Goal: Task Accomplishment & Management: Manage account settings

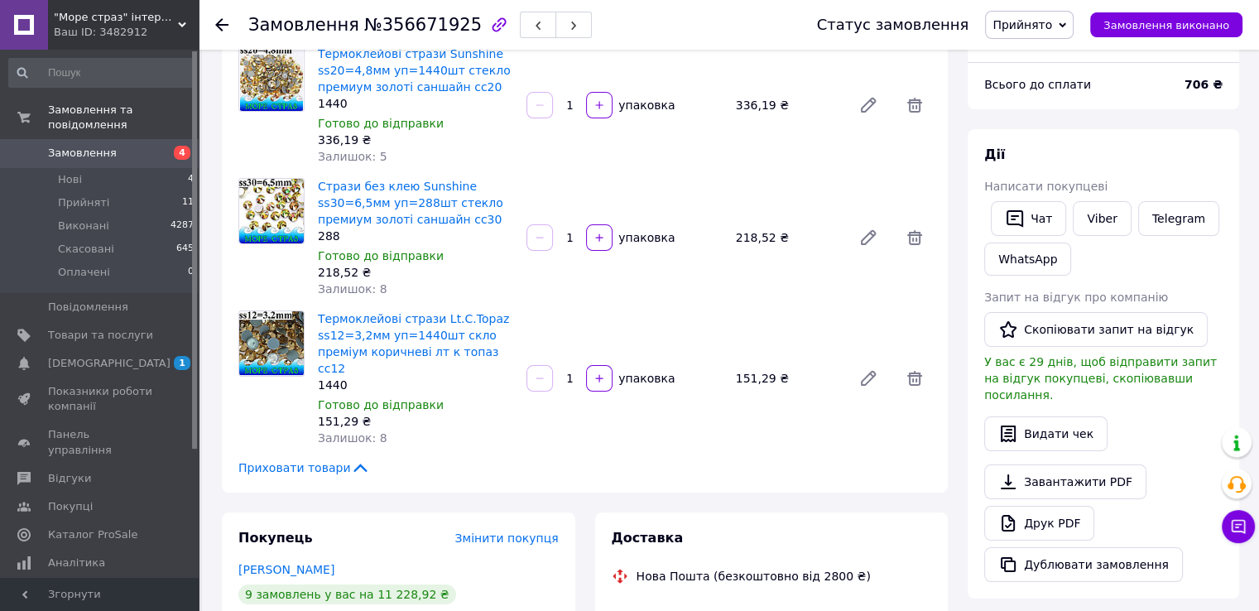
scroll to position [1555, 0]
click at [1066, 27] on icon at bounding box center [1062, 25] width 7 height 7
click at [1061, 54] on li "Виконано" at bounding box center [1029, 58] width 87 height 25
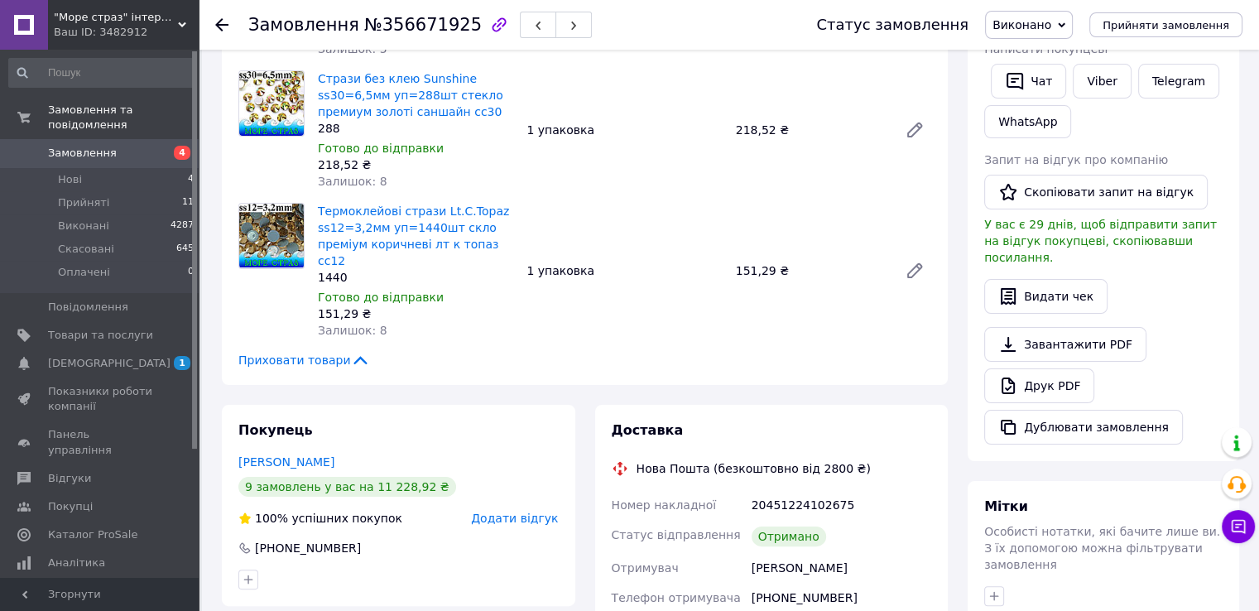
scroll to position [228, 0]
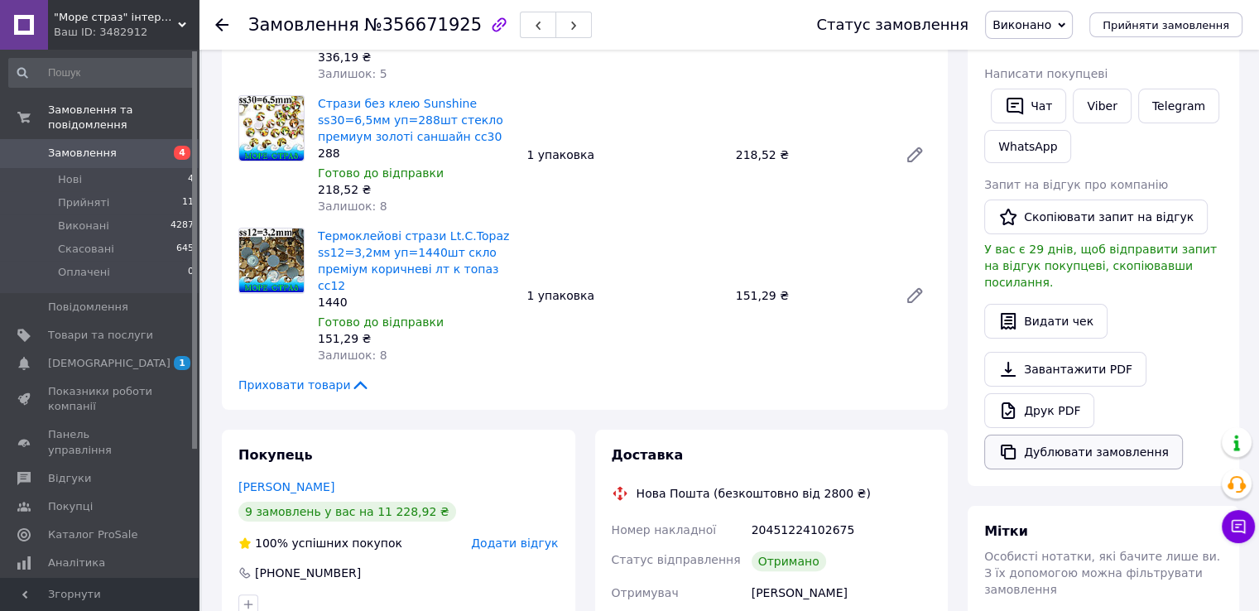
click at [1054, 435] on button "Дублювати замовлення" at bounding box center [1083, 452] width 199 height 35
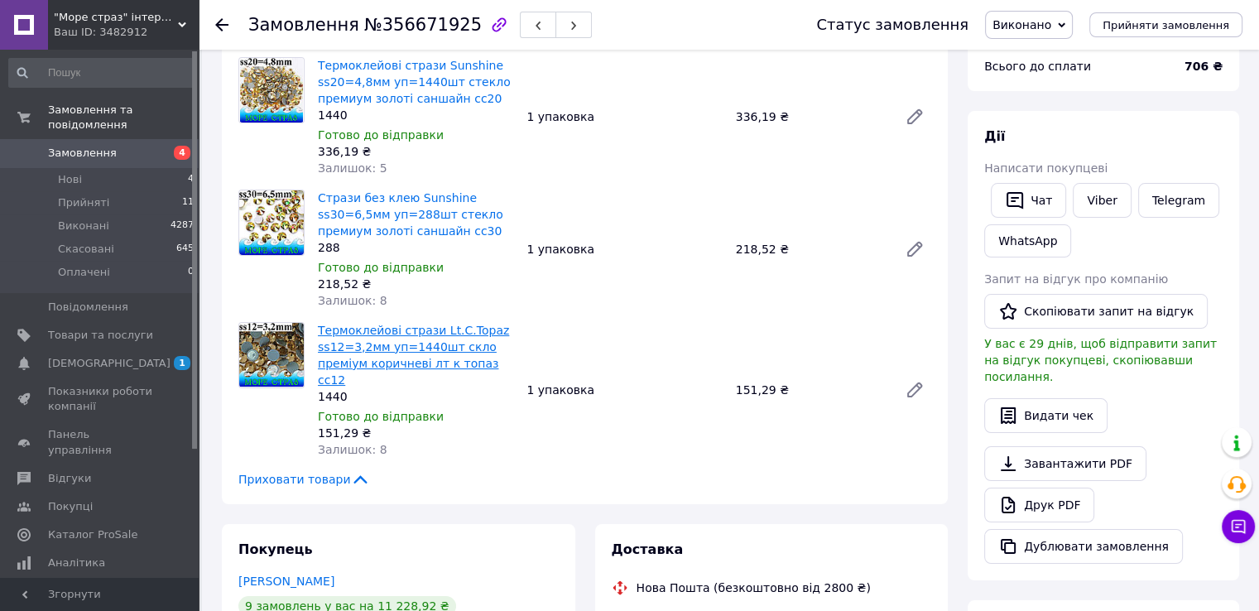
scroll to position [0, 0]
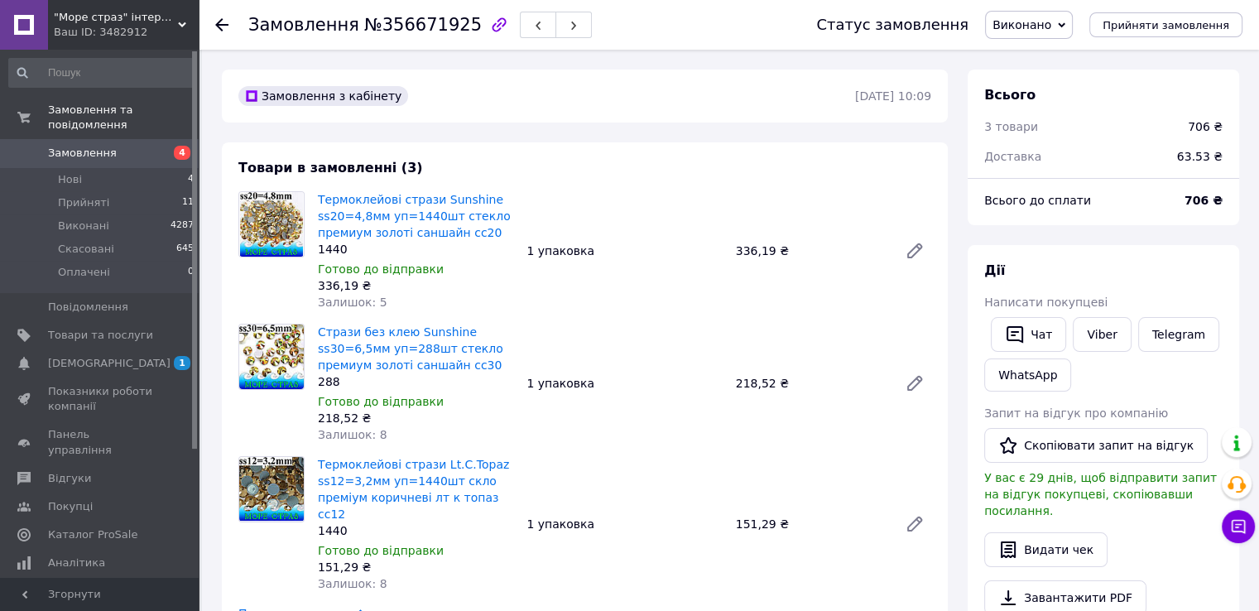
click at [214, 29] on div "Замовлення №356671925 Статус замовлення Виконано Прийнято Скасовано Оплачено Пр…" at bounding box center [729, 25] width 1060 height 50
click at [222, 22] on icon at bounding box center [221, 24] width 13 height 13
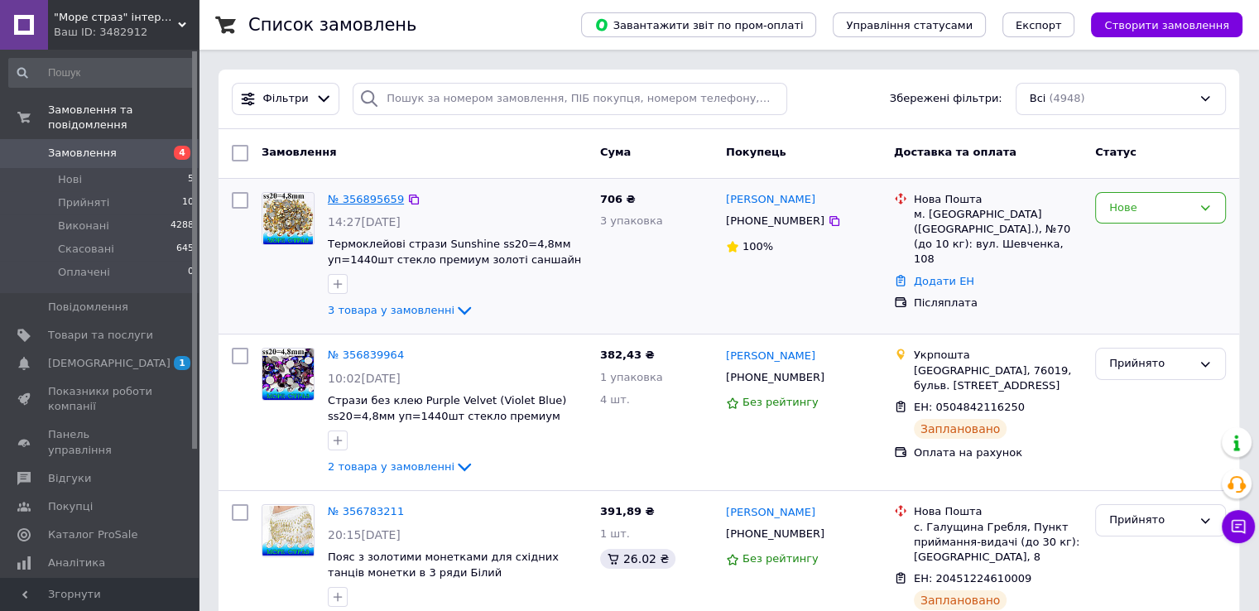
click at [341, 203] on link "№ 356895659" at bounding box center [366, 199] width 76 height 12
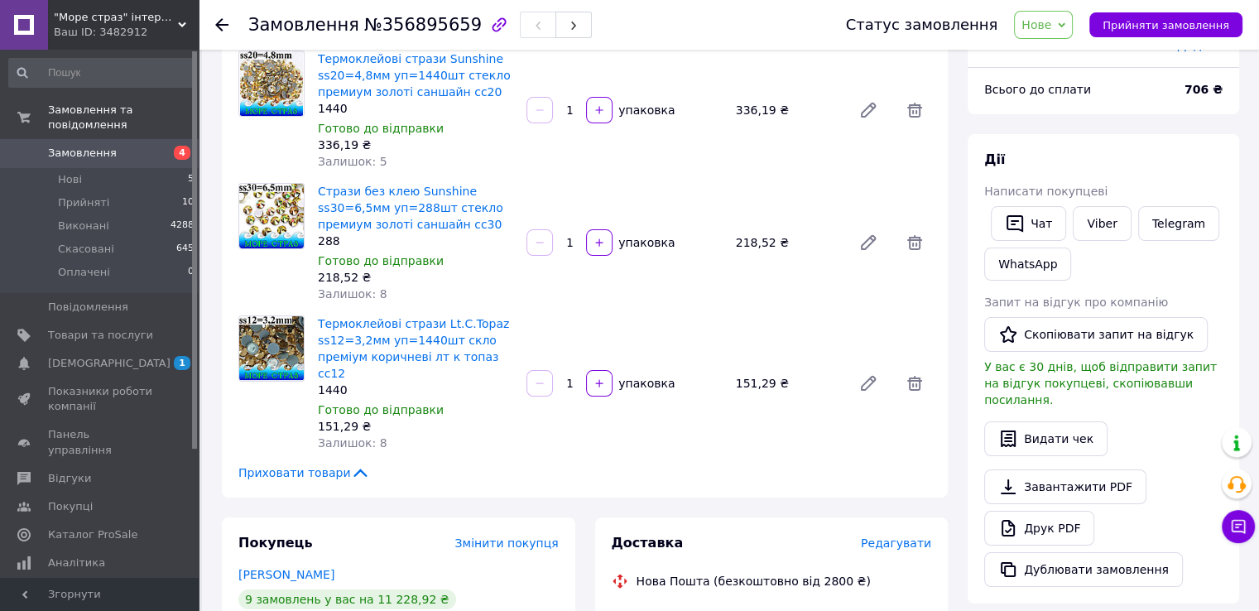
scroll to position [83, 0]
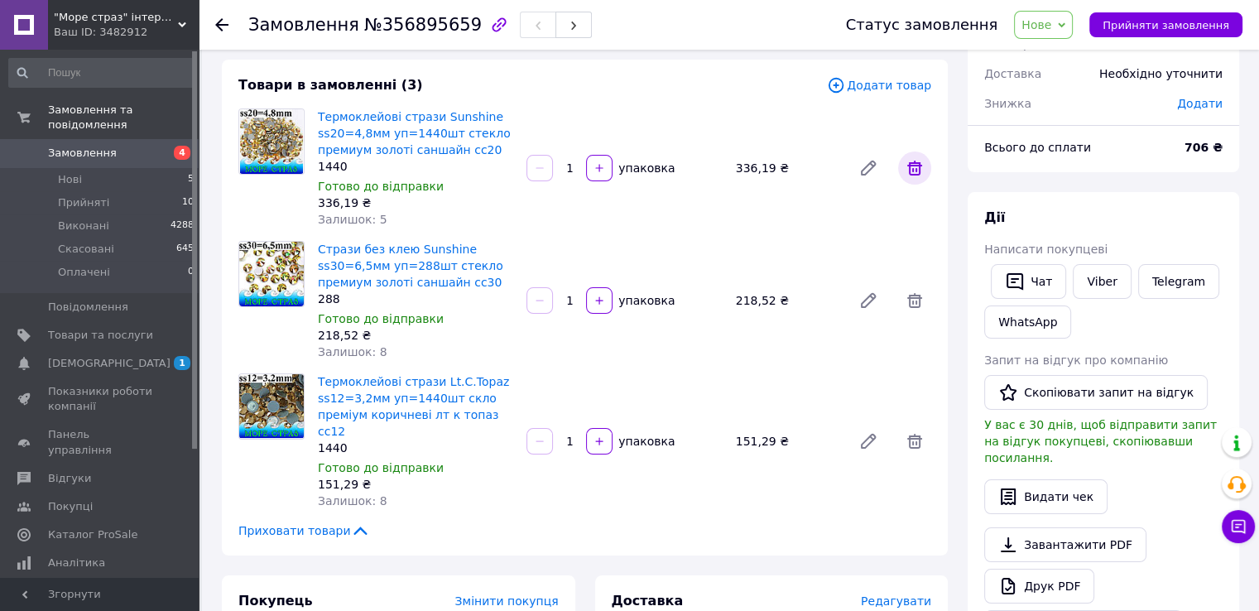
click at [914, 163] on icon at bounding box center [914, 168] width 15 height 15
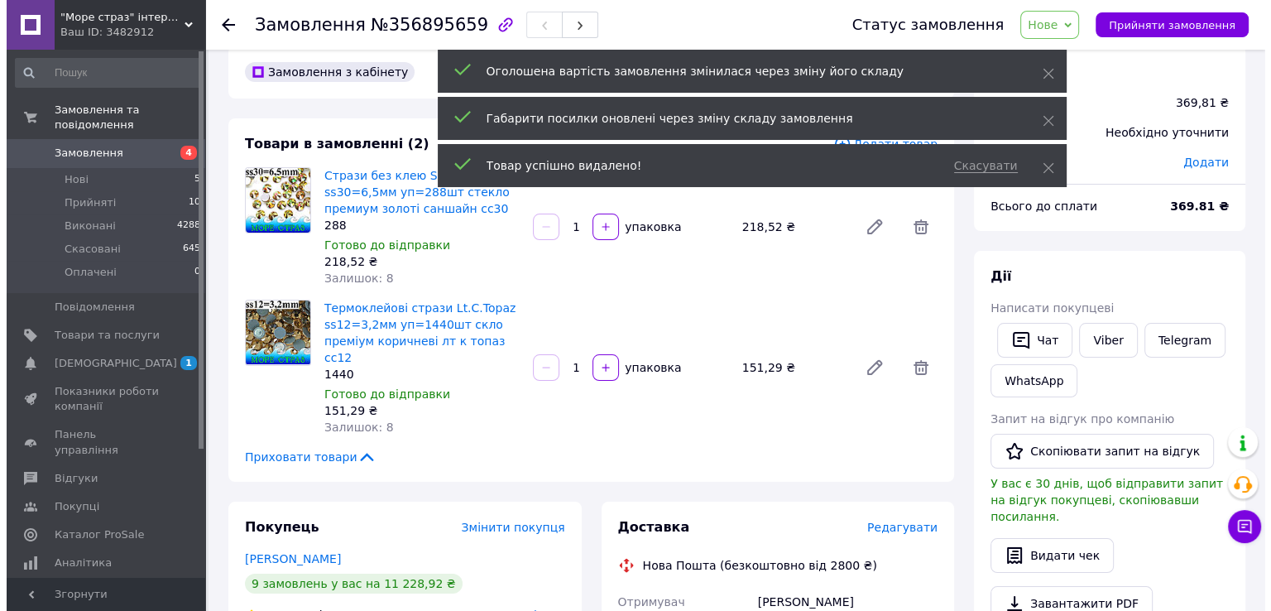
scroll to position [0, 0]
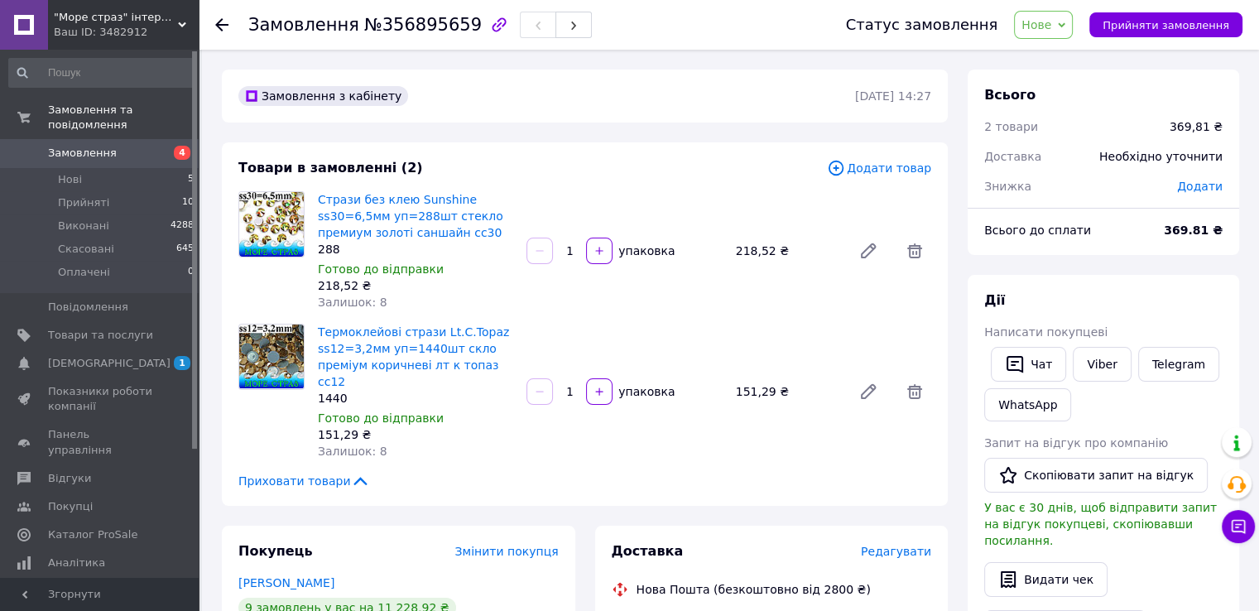
click at [876, 165] on span "Додати товар" at bounding box center [879, 168] width 104 height 18
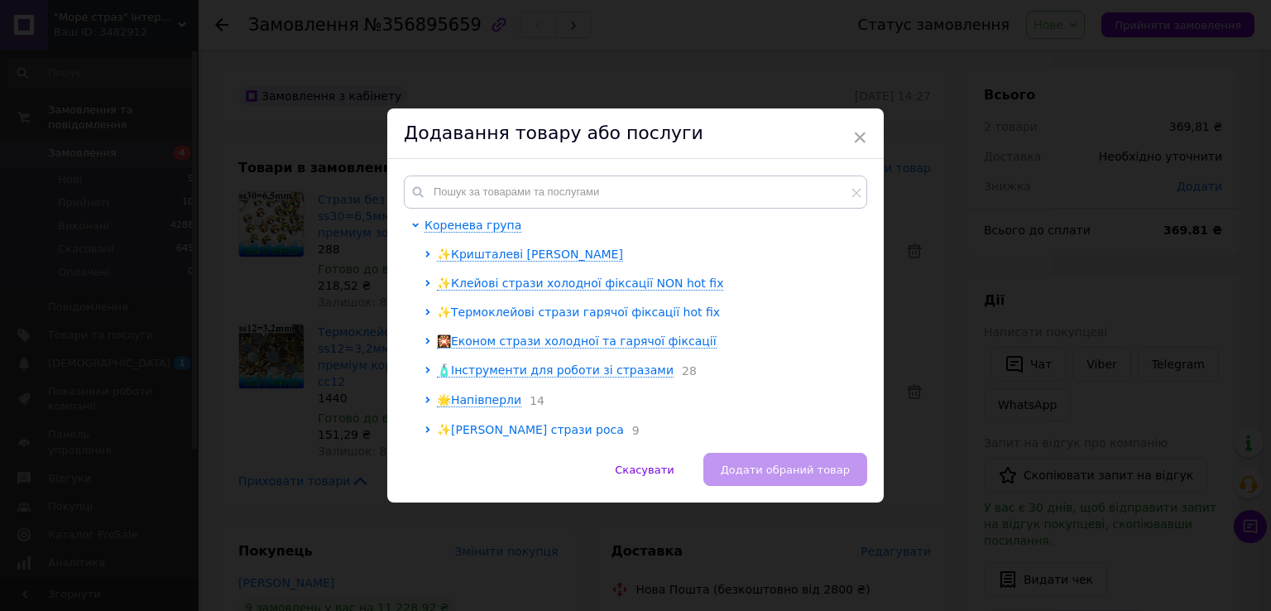
click at [609, 316] on span "✨Термоклейові стрази гарячої фіксації hot fix" at bounding box center [578, 311] width 283 height 13
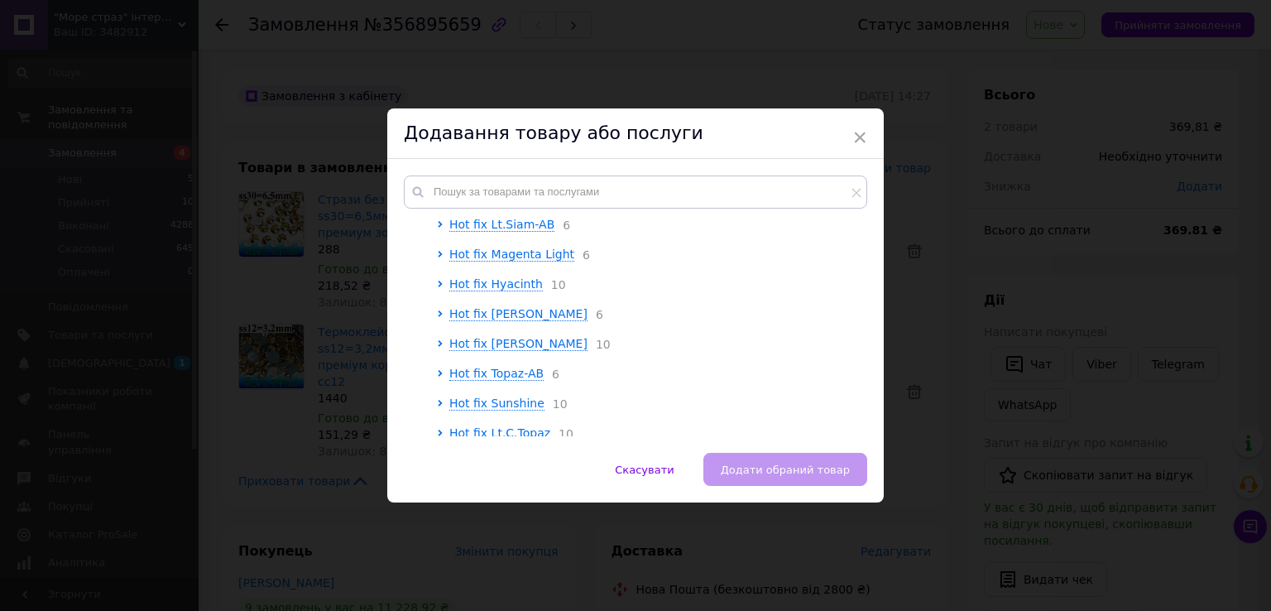
scroll to position [497, 0]
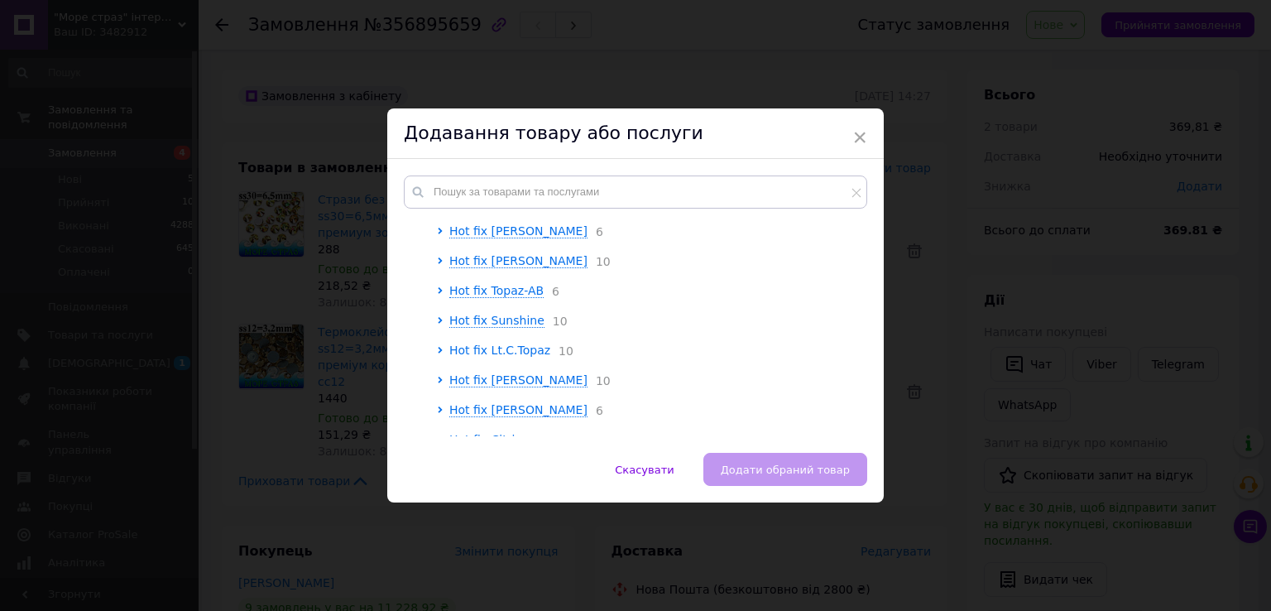
click at [521, 357] on span "Hot fix Lt.C.Topaz" at bounding box center [499, 349] width 101 height 13
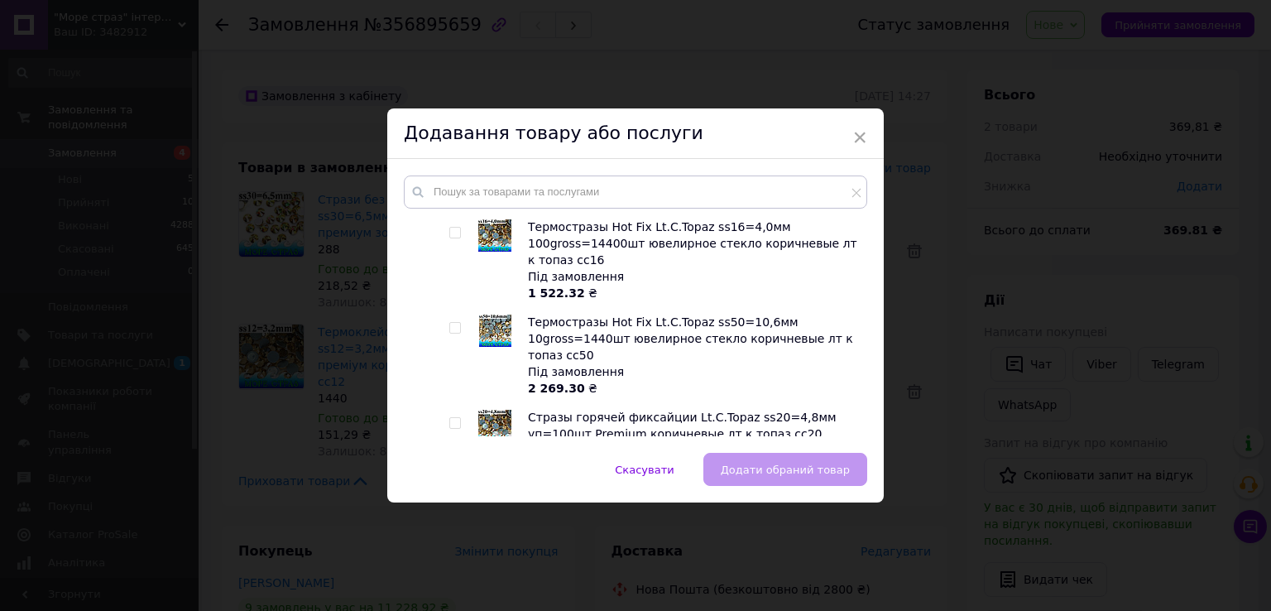
scroll to position [1904, 0]
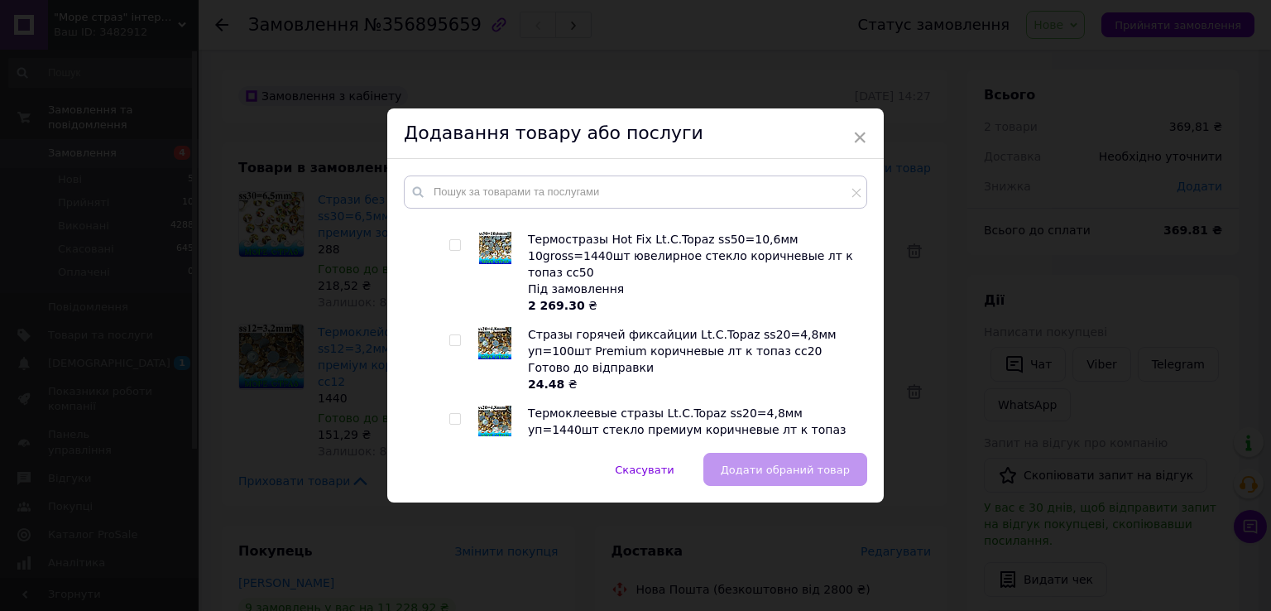
click at [449, 414] on input "checkbox" at bounding box center [454, 419] width 11 height 11
checkbox input "true"
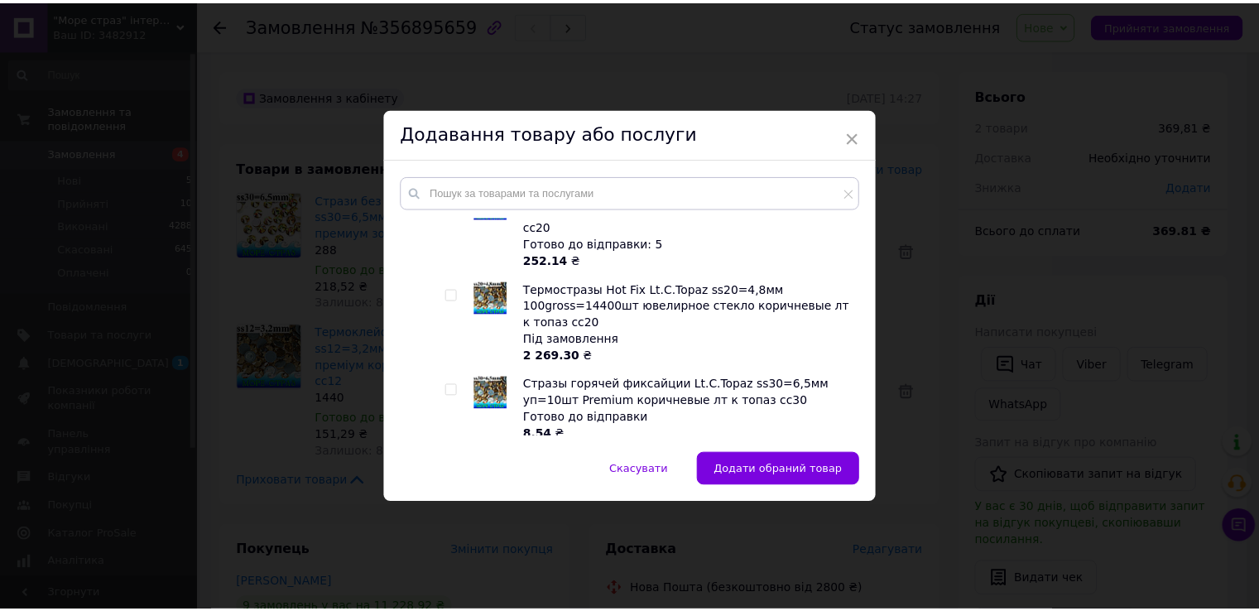
scroll to position [2152, 0]
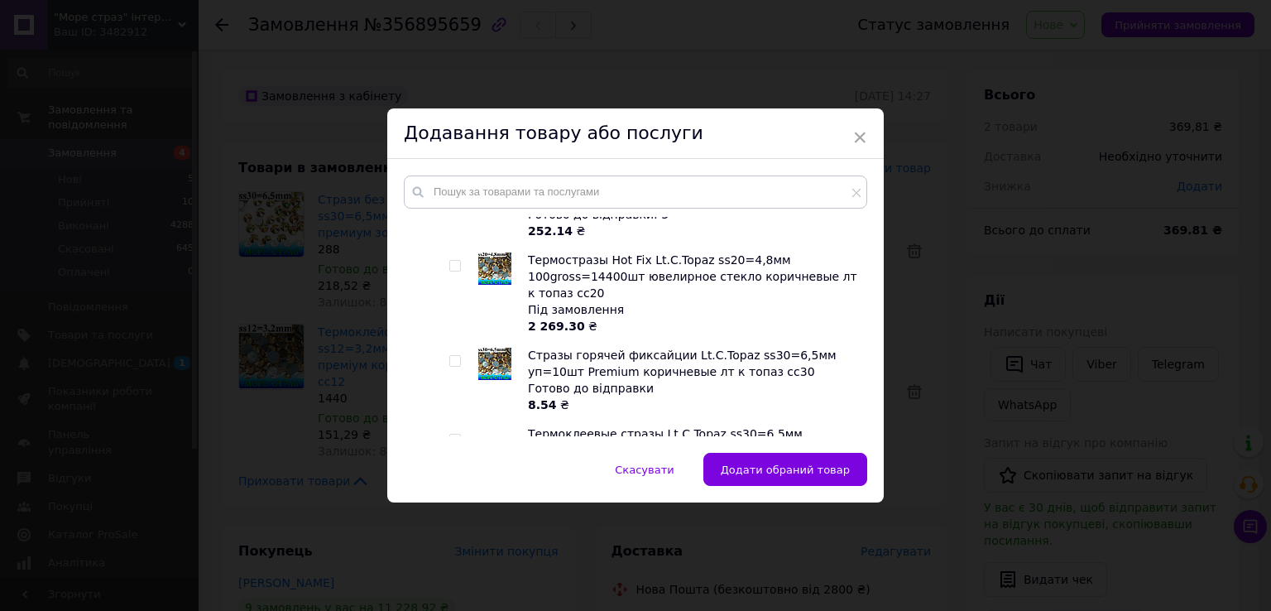
click at [451, 435] on input "checkbox" at bounding box center [454, 440] width 11 height 11
checkbox input "true"
click at [738, 466] on span "Додати обрані товари" at bounding box center [787, 469] width 126 height 12
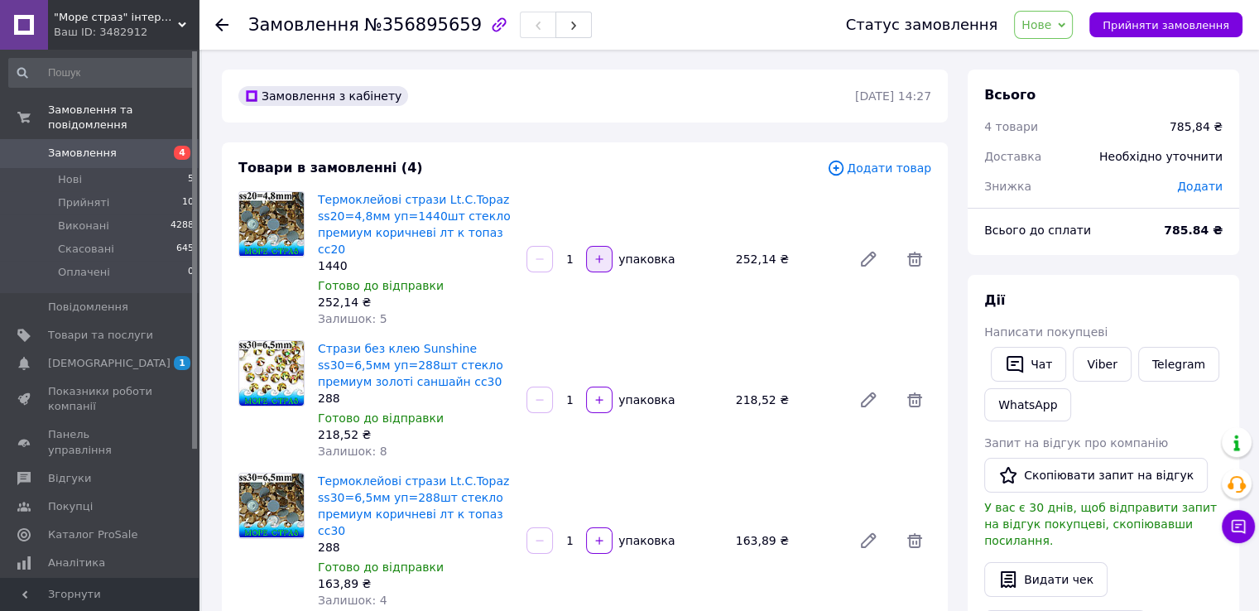
click at [598, 255] on icon "button" at bounding box center [599, 259] width 12 height 12
type input "2"
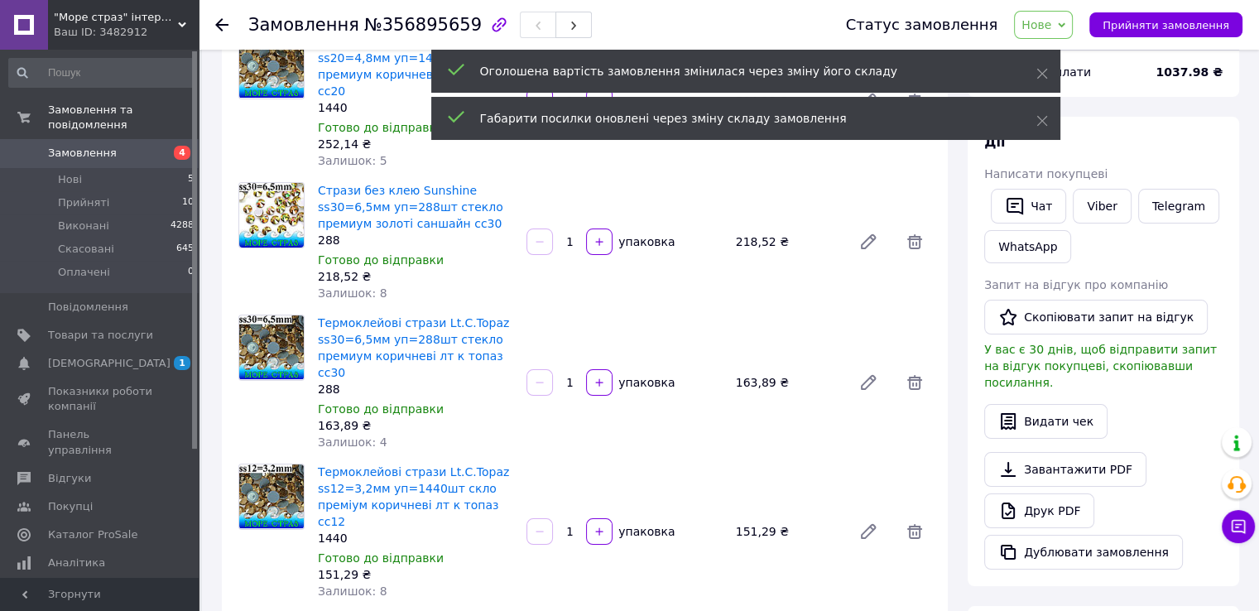
scroll to position [166, 0]
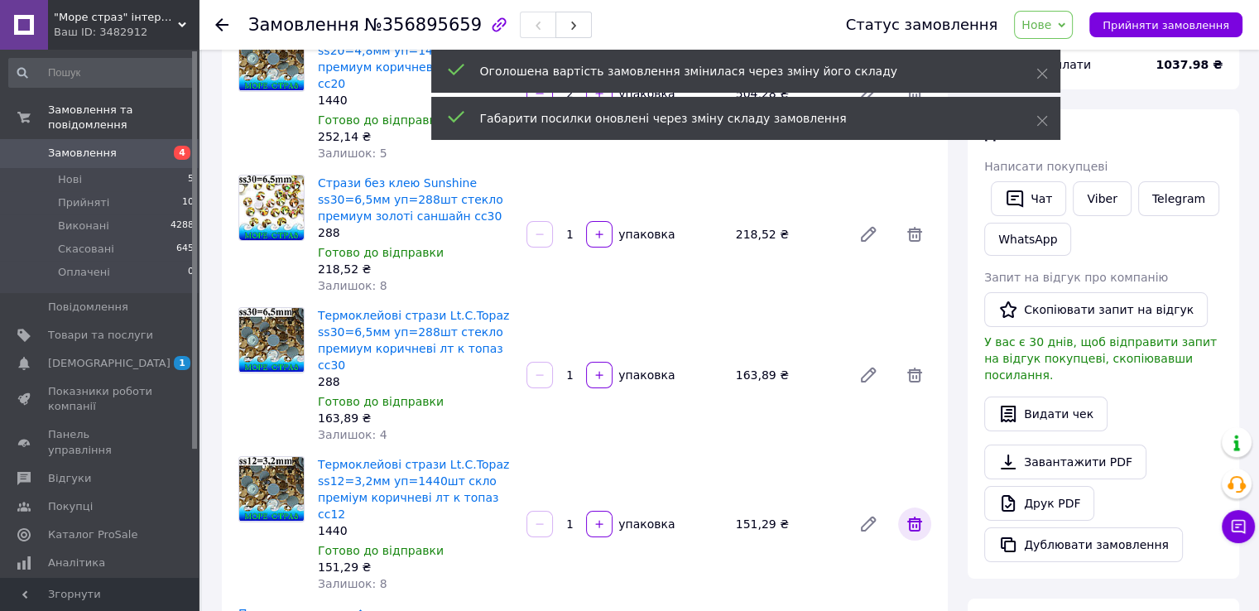
click at [917, 514] on icon at bounding box center [915, 524] width 20 height 20
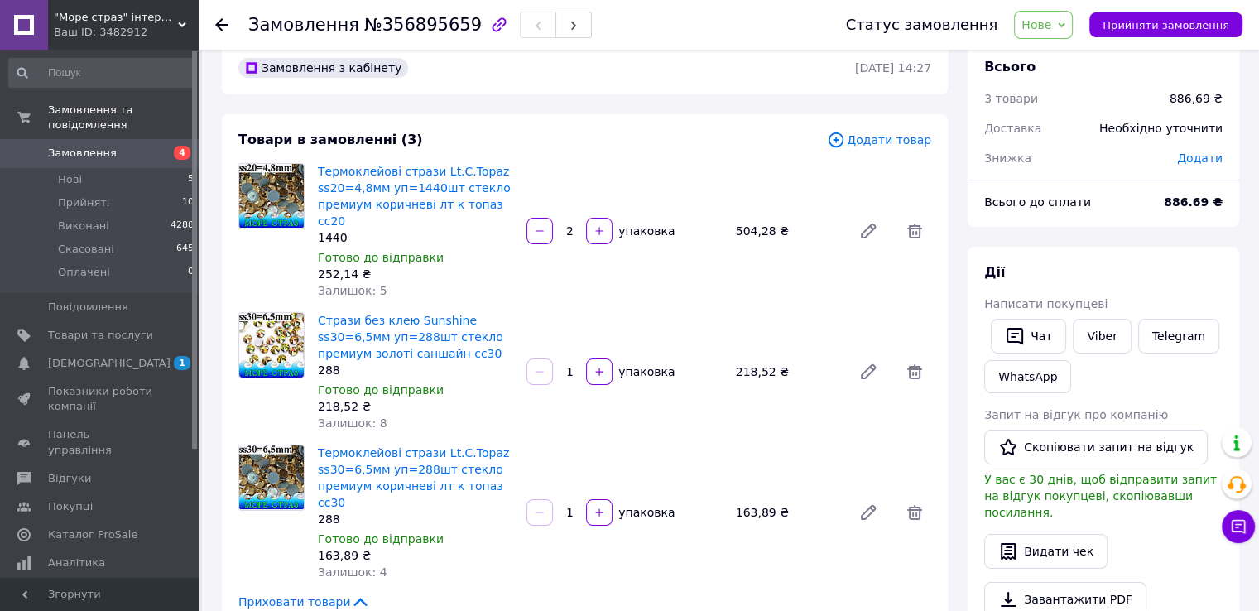
scroll to position [30, 0]
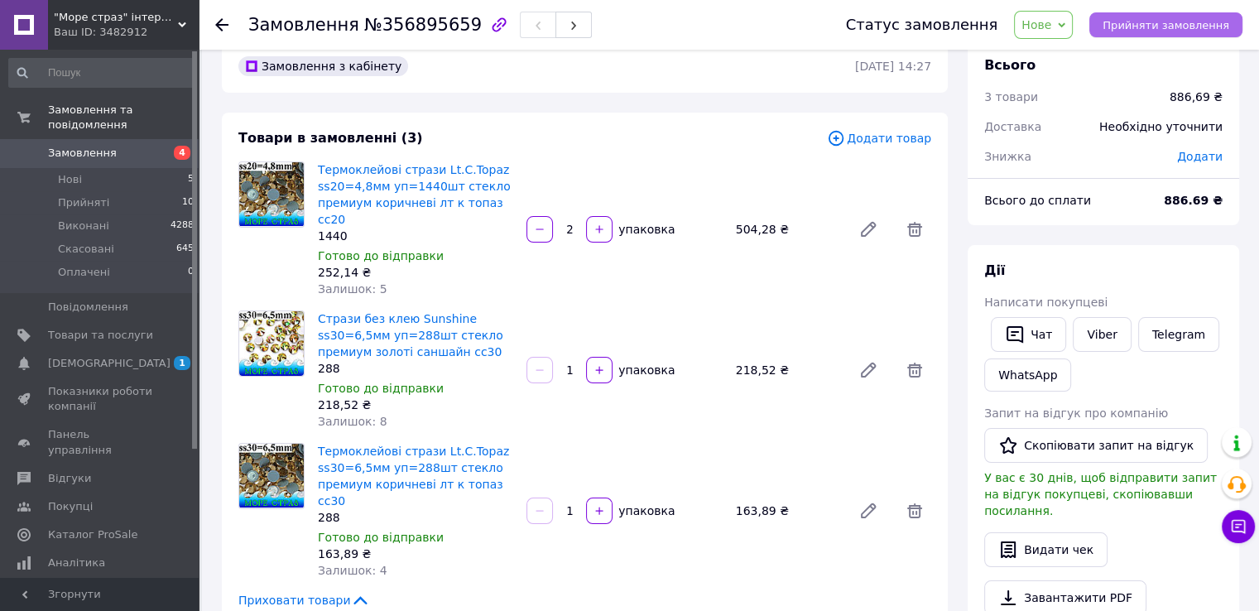
click at [1151, 30] on span "Прийняти замовлення" at bounding box center [1165, 25] width 127 height 12
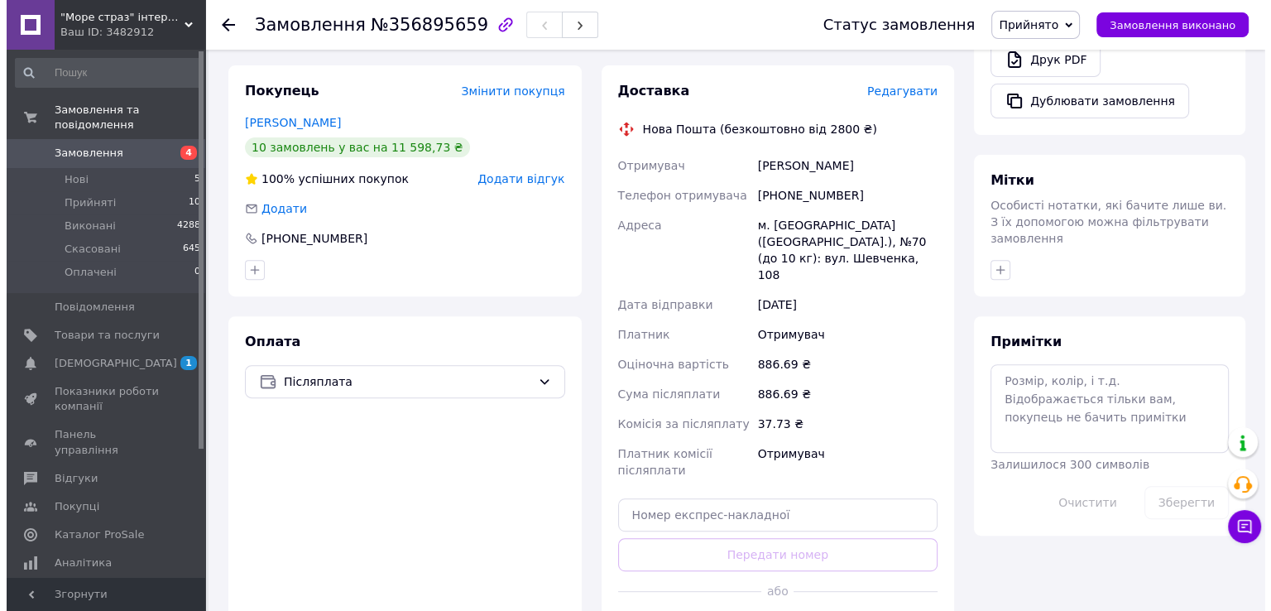
scroll to position [692, 0]
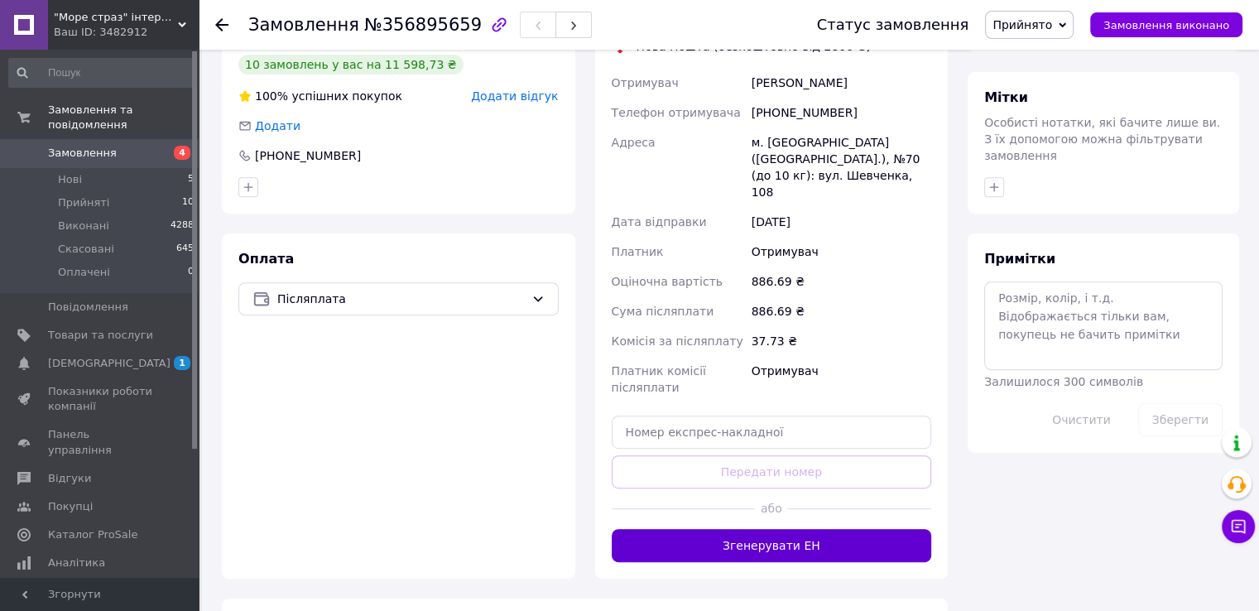
click at [727, 529] on button "Згенерувати ЕН" at bounding box center [772, 545] width 320 height 33
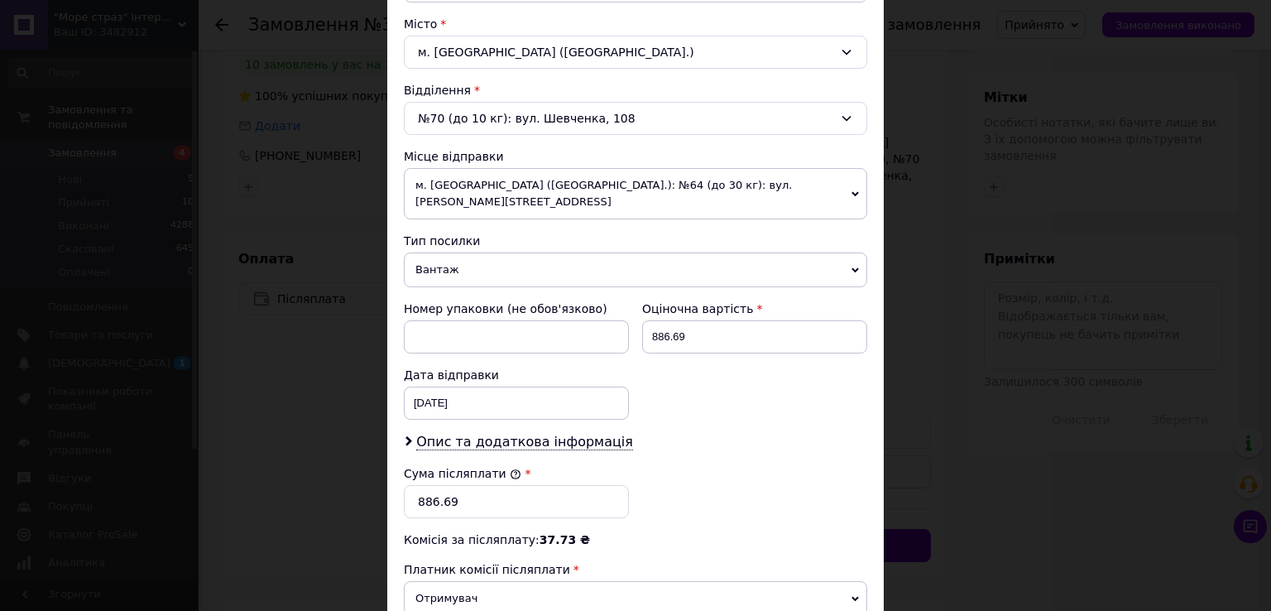
scroll to position [399, 0]
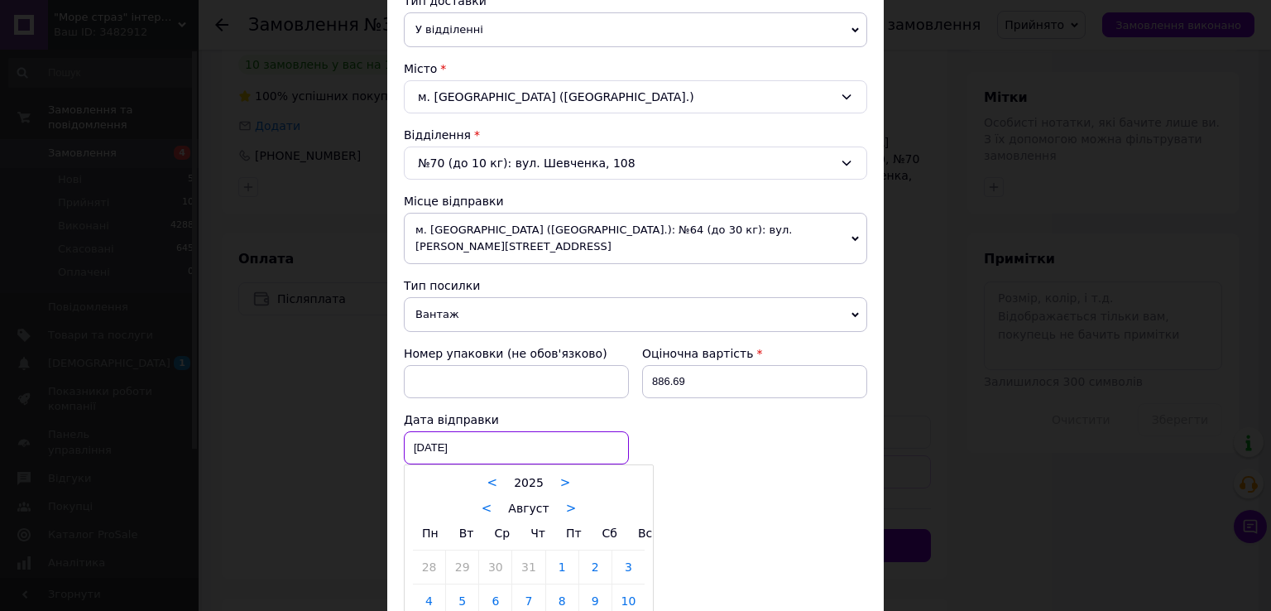
click at [540, 431] on div "11.08.2025 < 2025 > < Август > Пн Вт Ср Чт Пт Сб Вс 28 29 30 31 1 2 3 4 5 6 7 8…" at bounding box center [516, 447] width 225 height 33
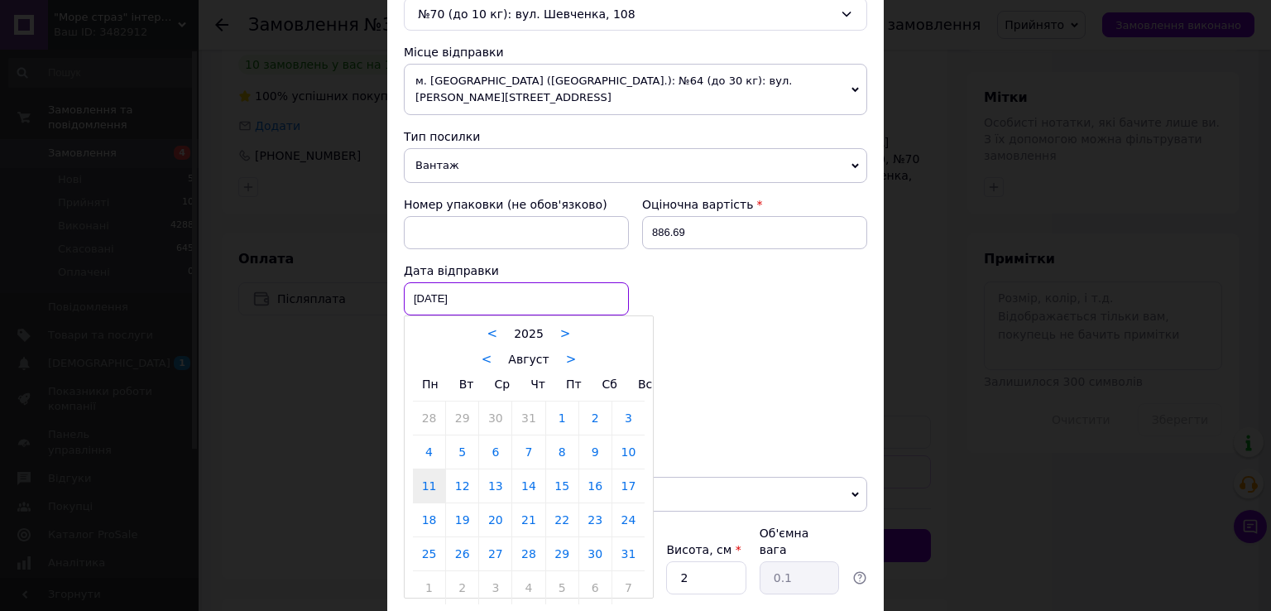
scroll to position [564, 0]
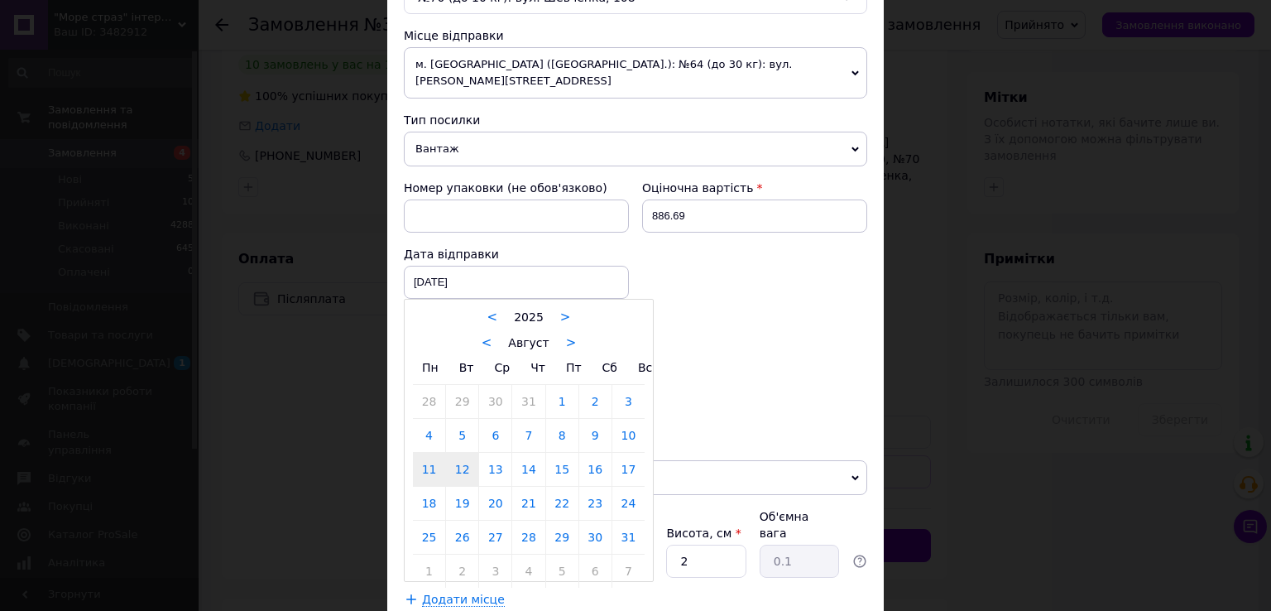
click at [461, 458] on link "12" at bounding box center [462, 469] width 32 height 33
type input "12.08.2025"
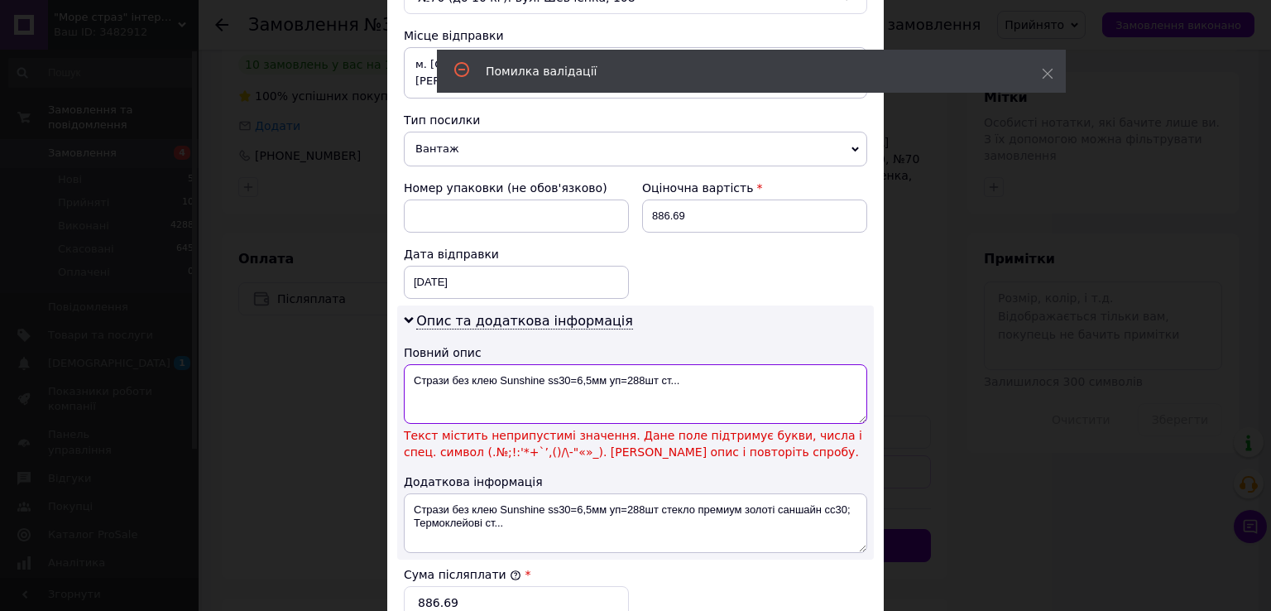
click at [565, 364] on textarea "Стрази без клею Sunshine ss30=6,5мм уп=288шт ст..." at bounding box center [635, 394] width 463 height 60
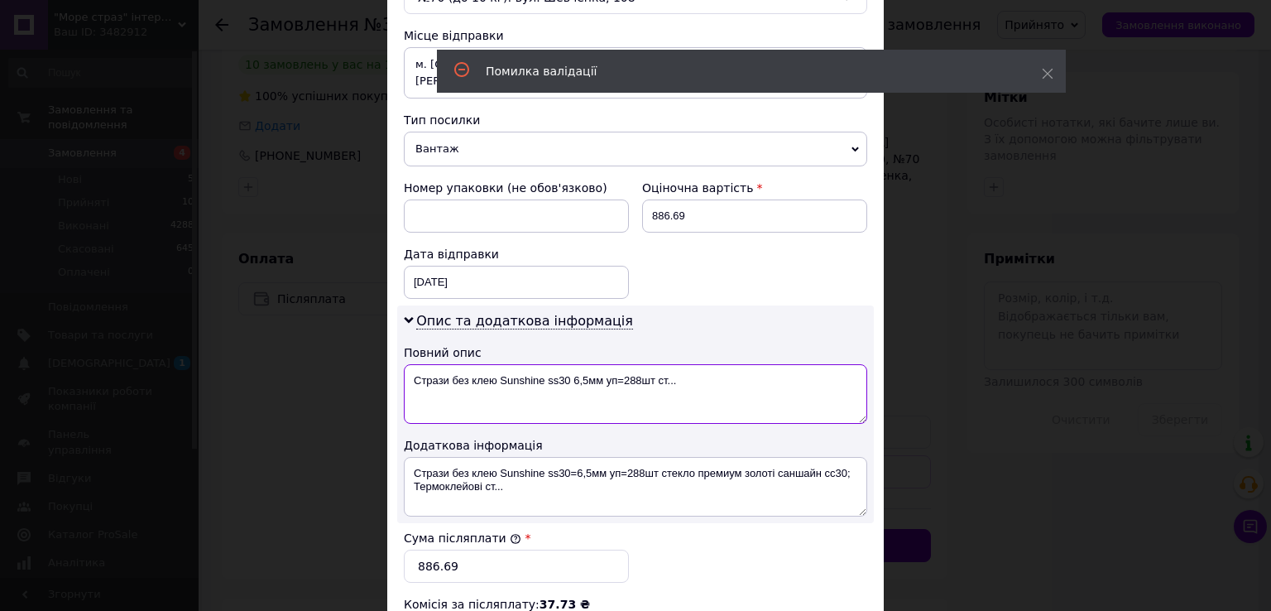
drag, startPoint x: 619, startPoint y: 365, endPoint x: 843, endPoint y: 366, distance: 224.3
click at [622, 365] on textarea "Стрази без клею Sunshine ss30 6,5мм уп=288шт ст..." at bounding box center [635, 394] width 463 height 60
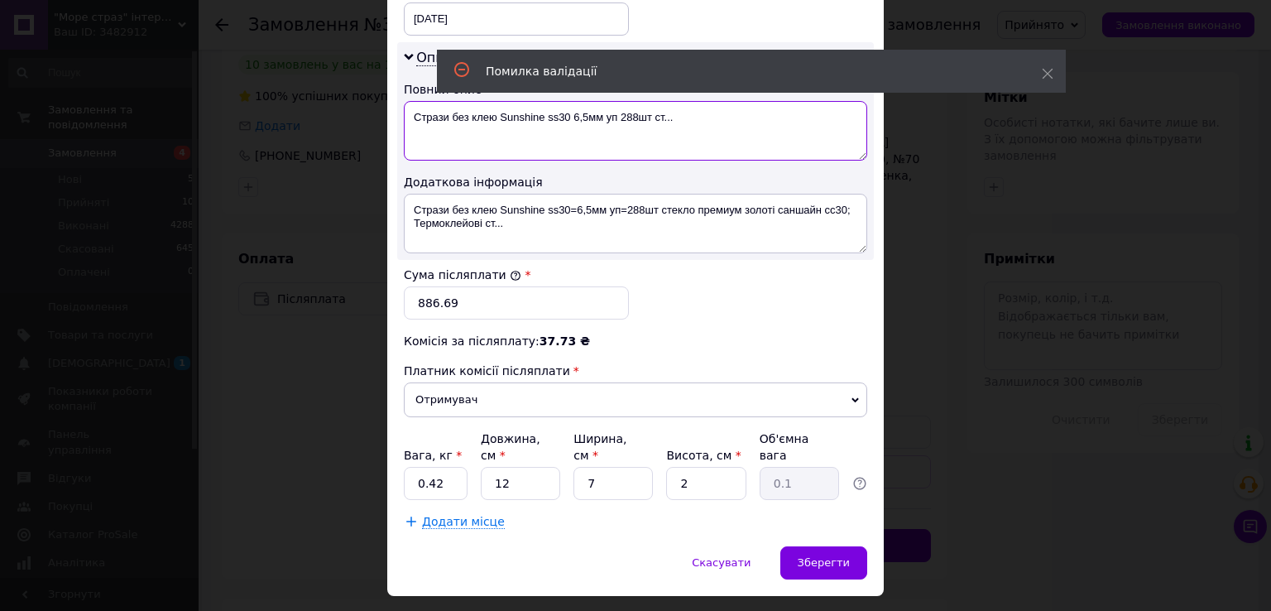
scroll to position [832, 0]
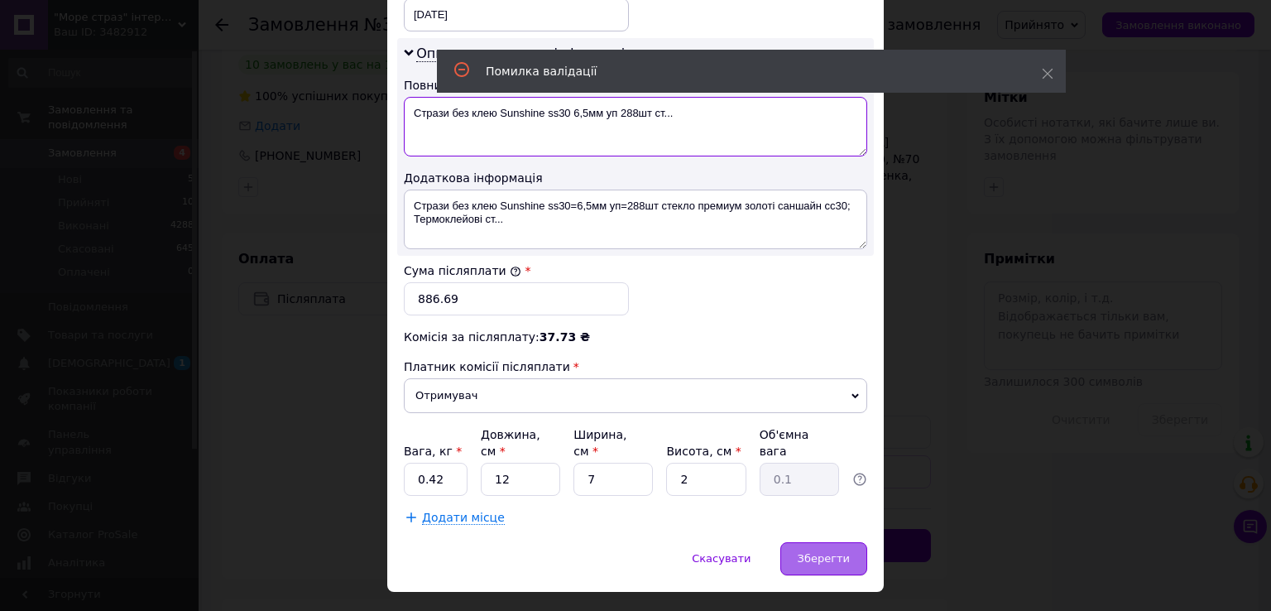
type textarea "Стрази без клею Sunshine ss30 6,5мм уп 288шт ст..."
click at [818, 552] on span "Зберегти" at bounding box center [824, 558] width 52 height 12
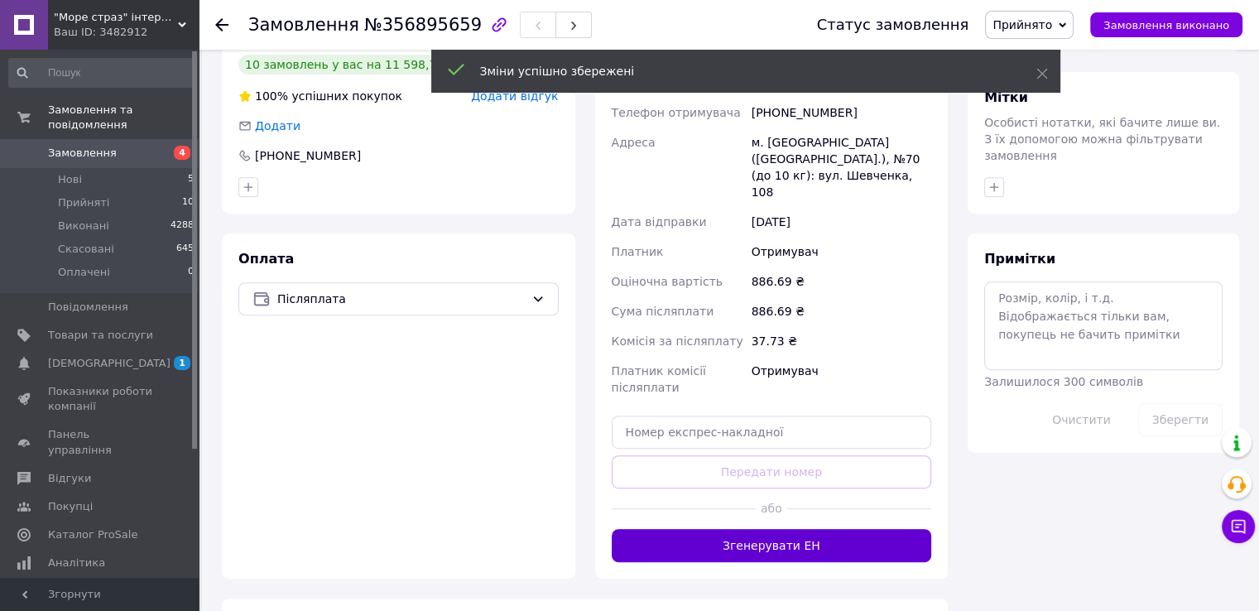
click at [798, 529] on button "Згенерувати ЕН" at bounding box center [772, 545] width 320 height 33
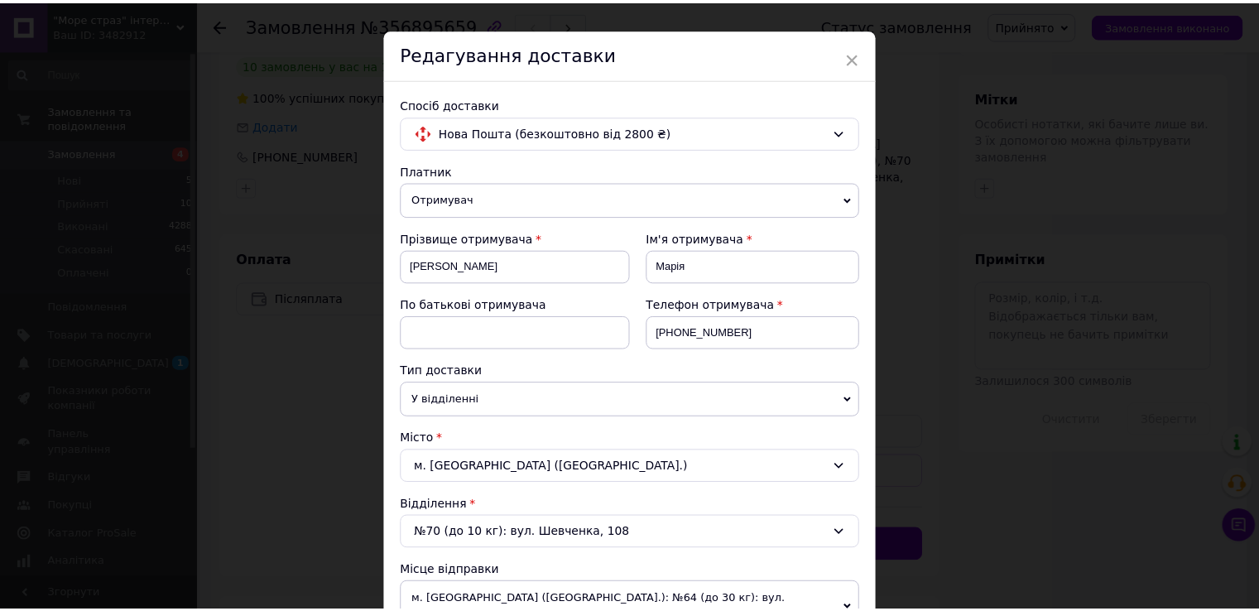
scroll to position [0, 0]
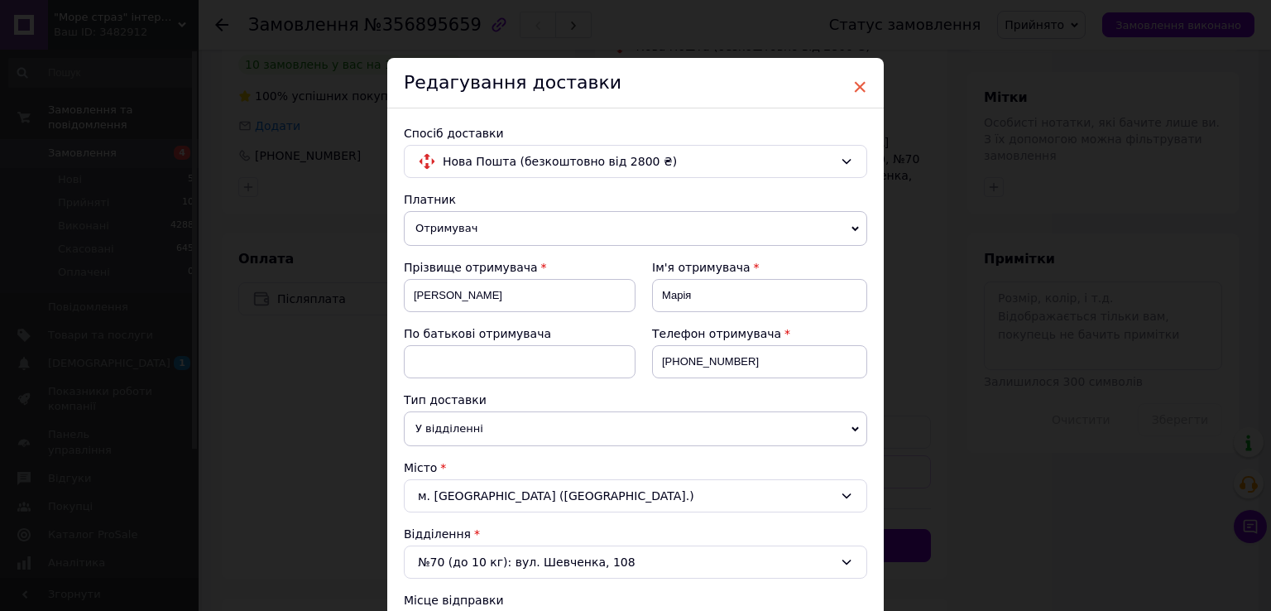
click at [858, 79] on span "×" at bounding box center [859, 87] width 15 height 28
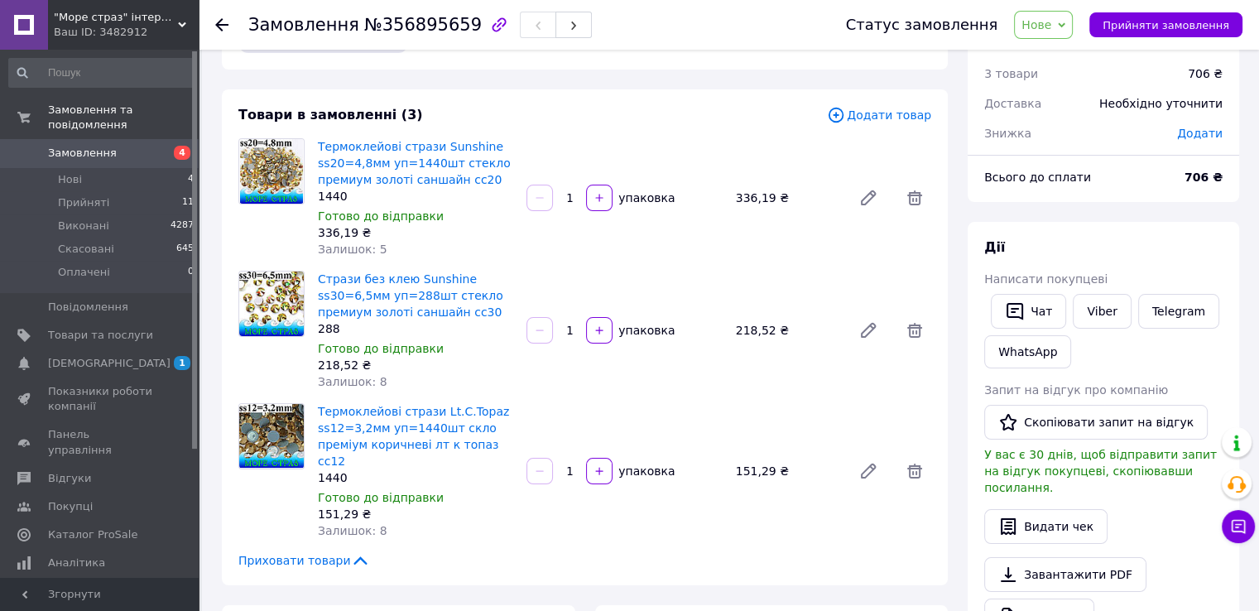
scroll to position [83, 0]
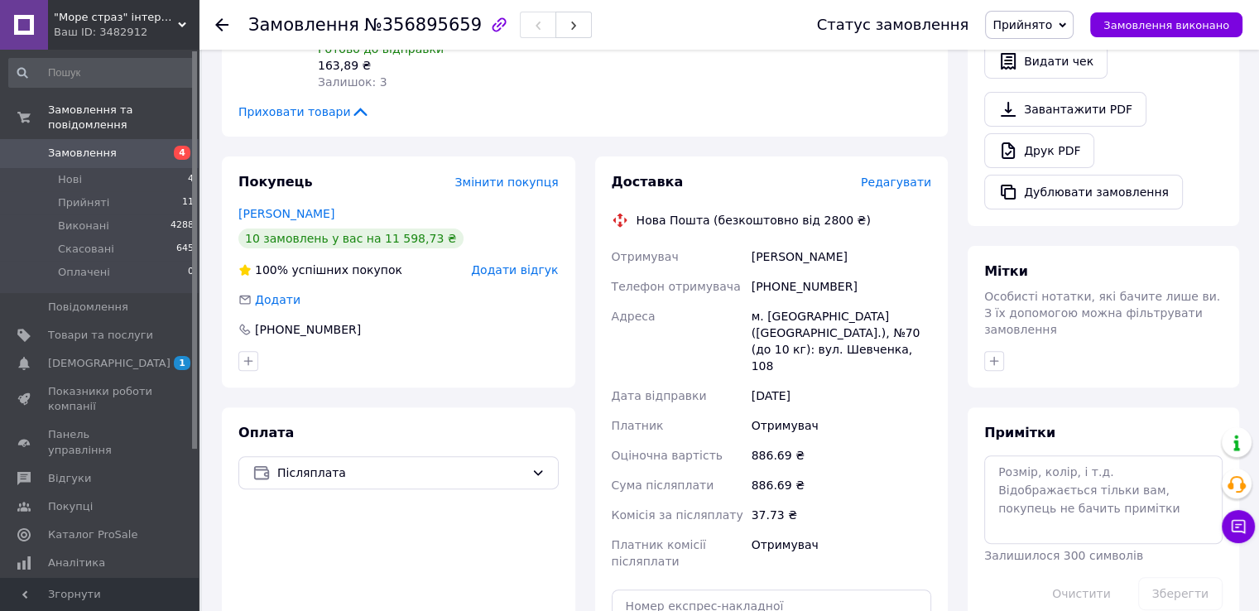
scroll to position [725, 0]
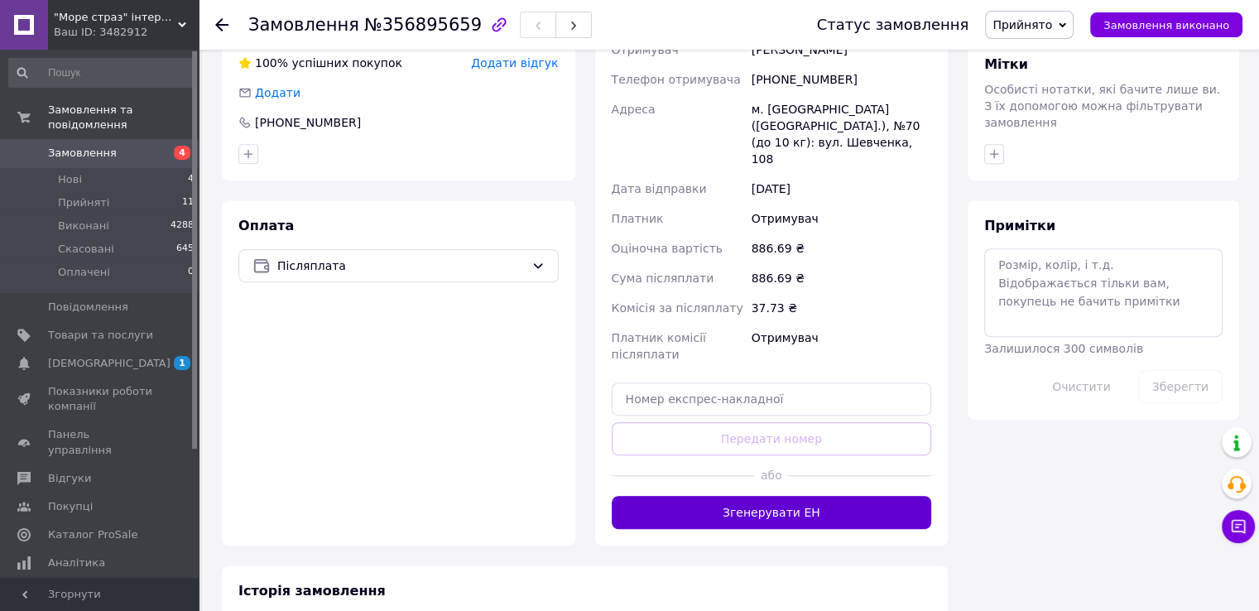
click at [856, 496] on button "Згенерувати ЕН" at bounding box center [772, 512] width 320 height 33
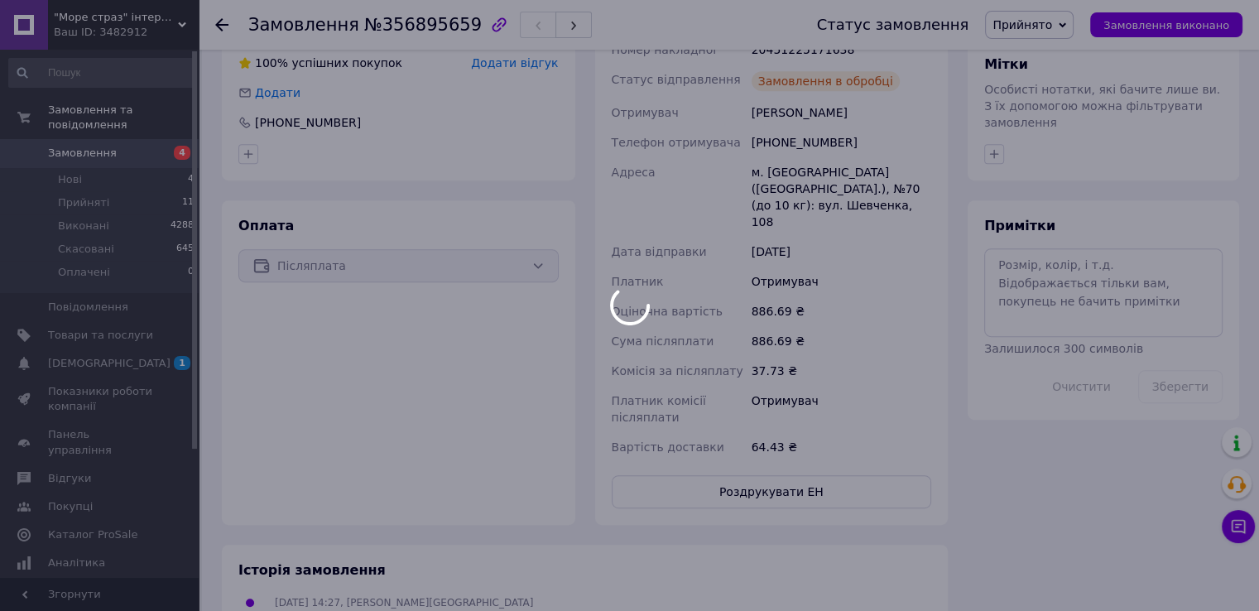
scroll to position [76, 0]
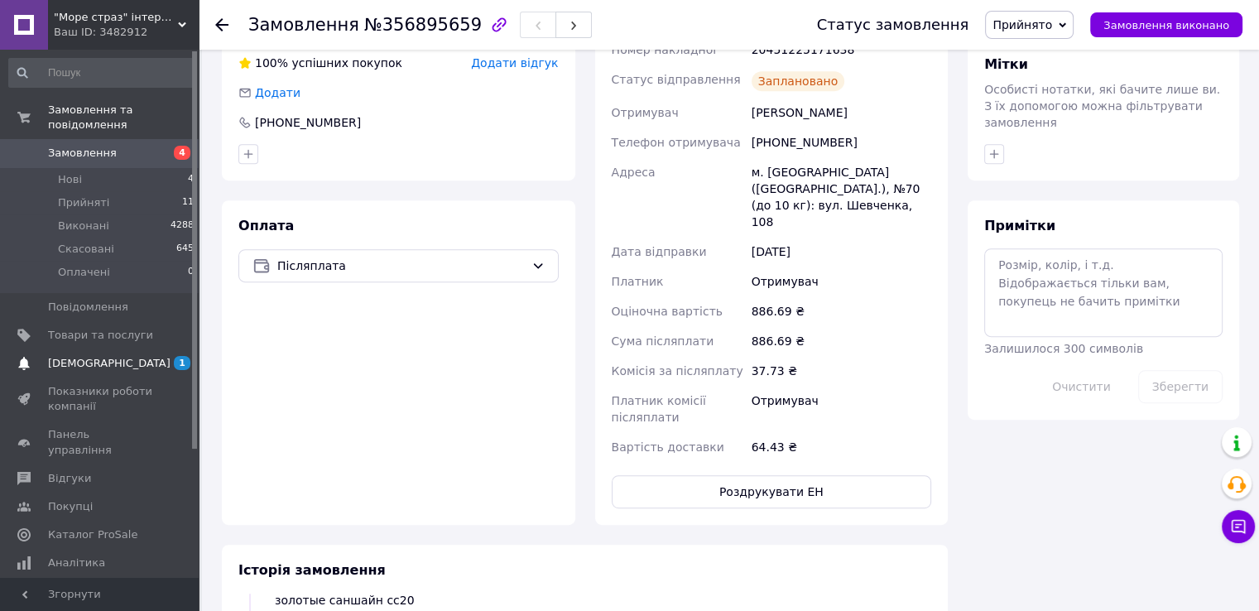
click at [83, 356] on span "[DEMOGRAPHIC_DATA]" at bounding box center [109, 363] width 122 height 15
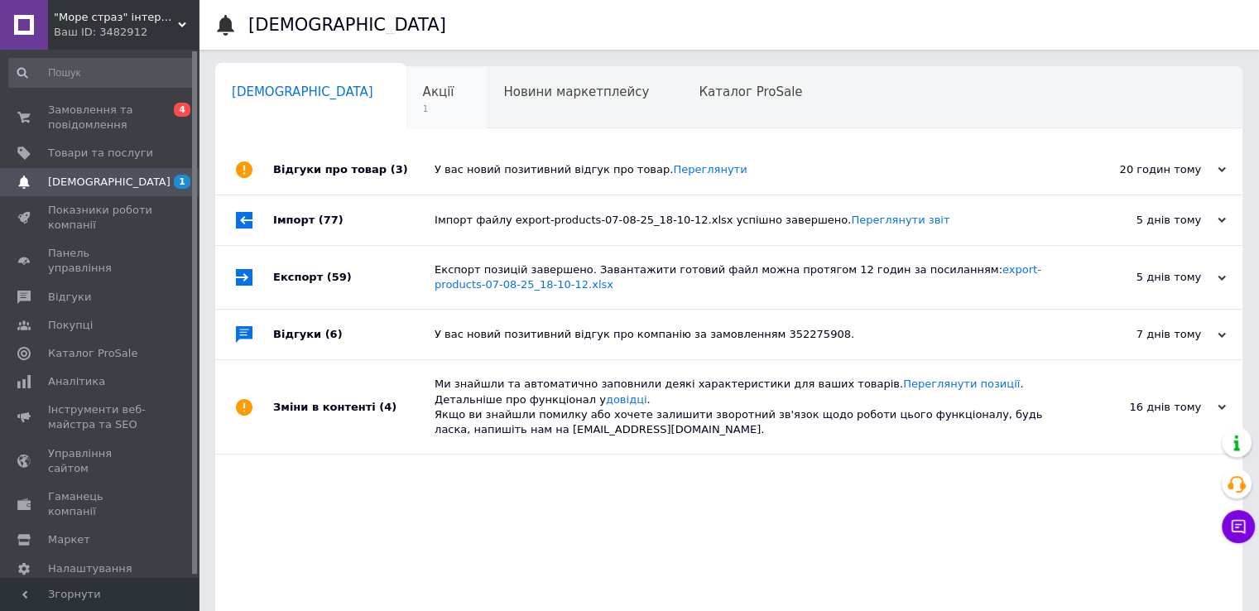
click at [406, 100] on div "Акції 1" at bounding box center [446, 98] width 81 height 63
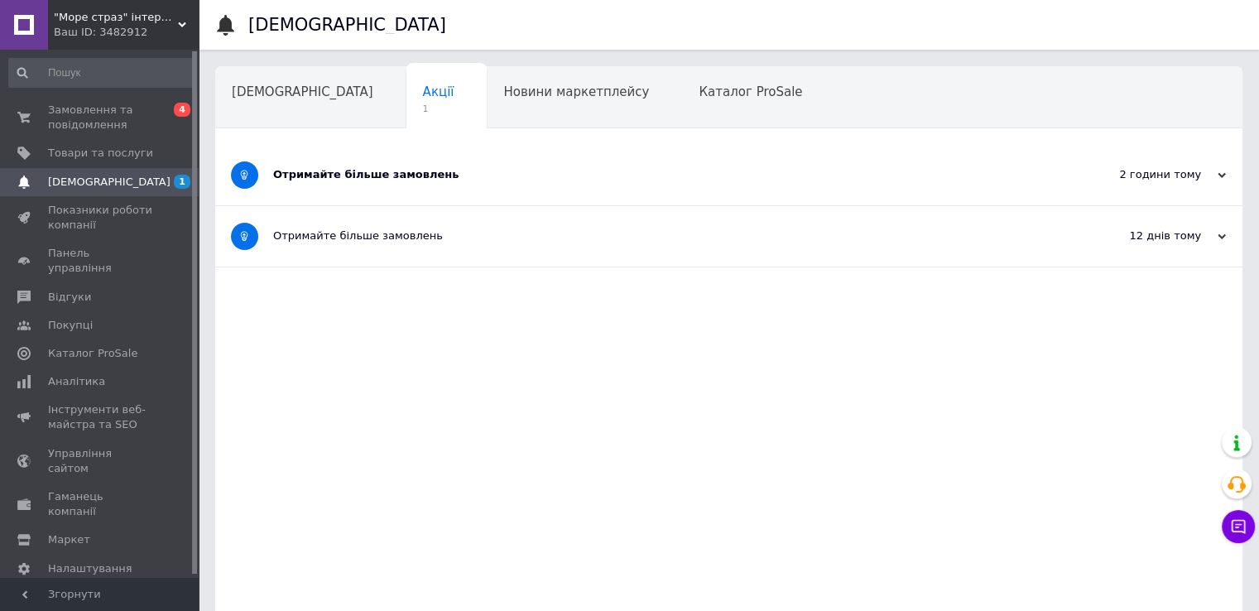
click at [1218, 173] on icon at bounding box center [1221, 175] width 8 height 8
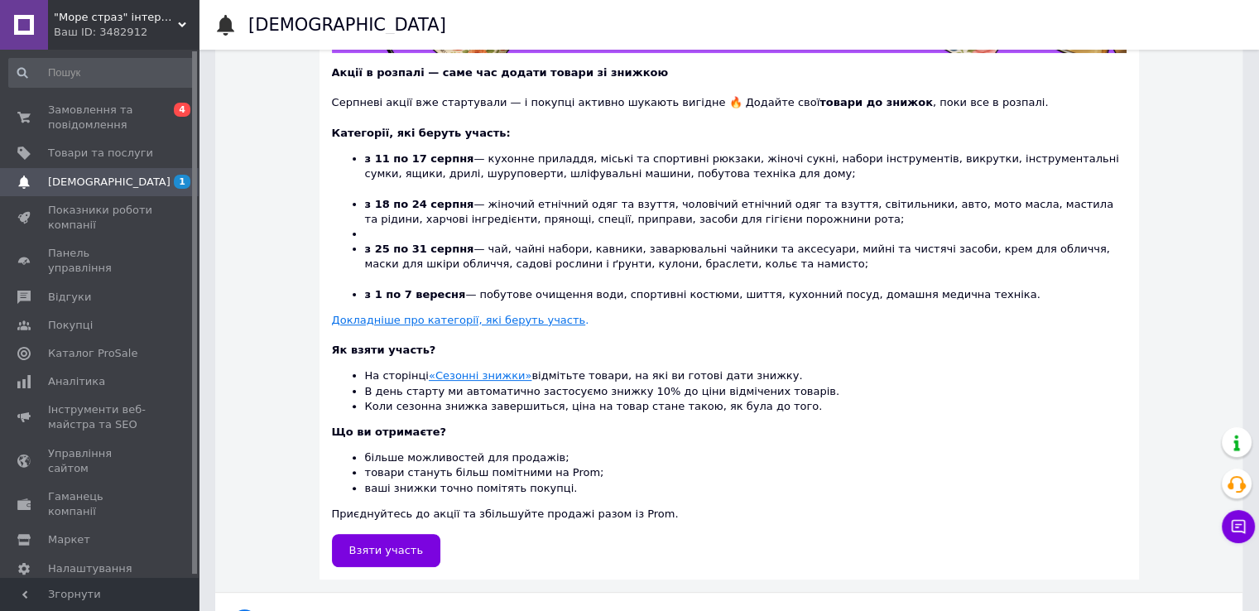
scroll to position [414, 0]
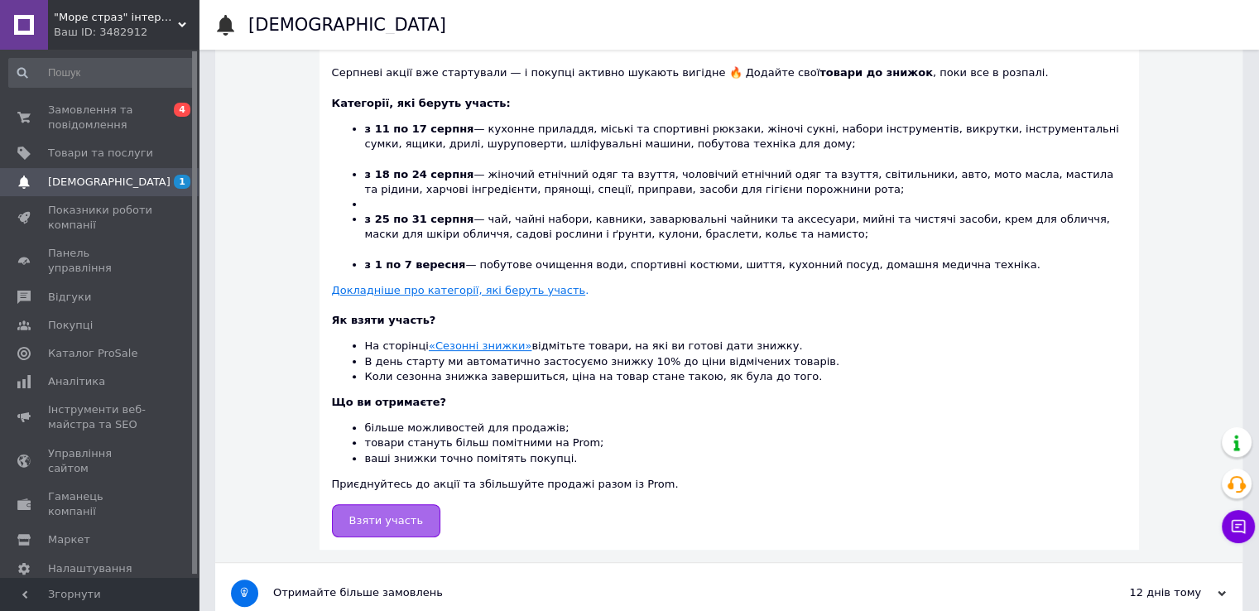
click at [391, 521] on span "Взяти участь" at bounding box center [386, 520] width 74 height 12
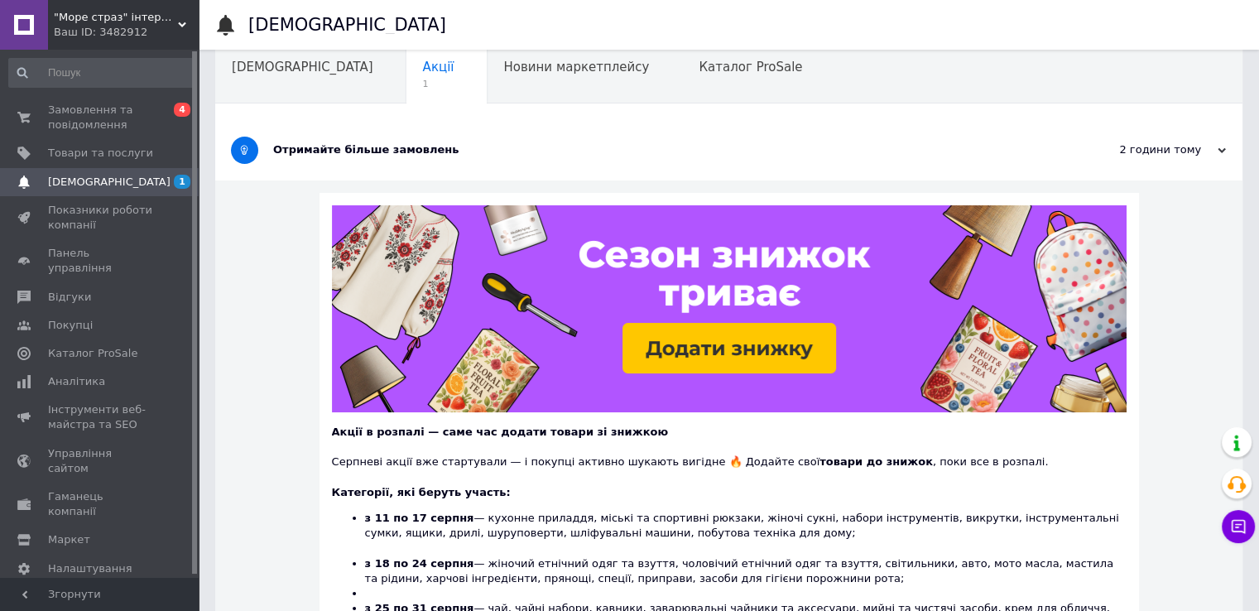
scroll to position [0, 0]
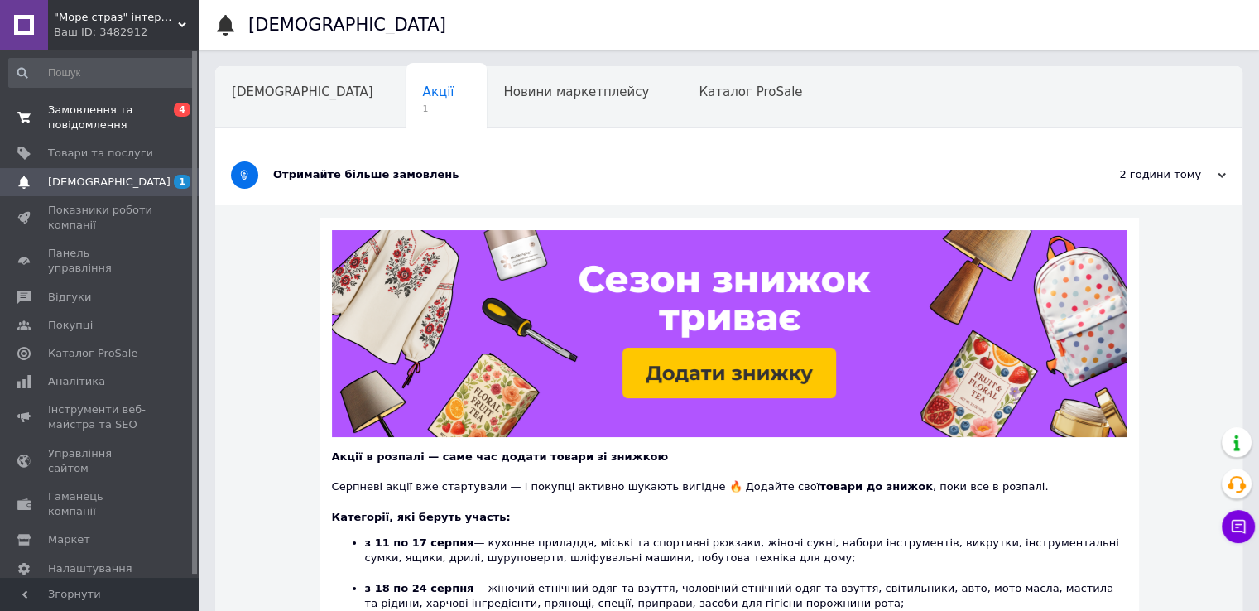
click at [109, 103] on span "Замовлення та повідомлення" at bounding box center [100, 118] width 105 height 30
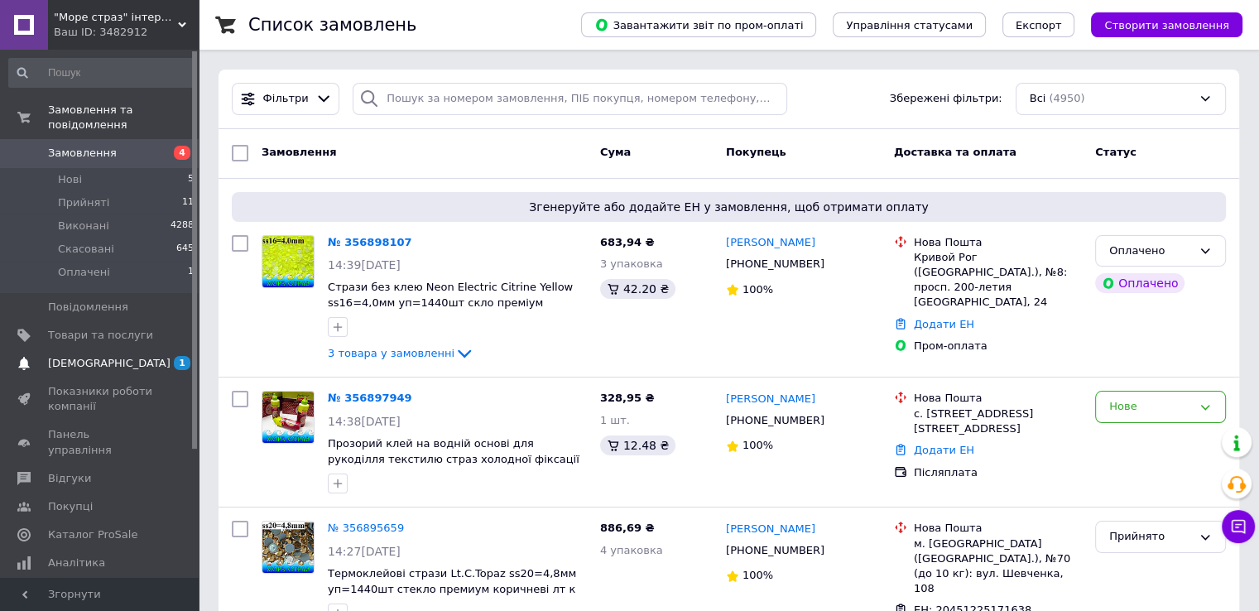
click at [60, 356] on span "[DEMOGRAPHIC_DATA]" at bounding box center [109, 363] width 122 height 15
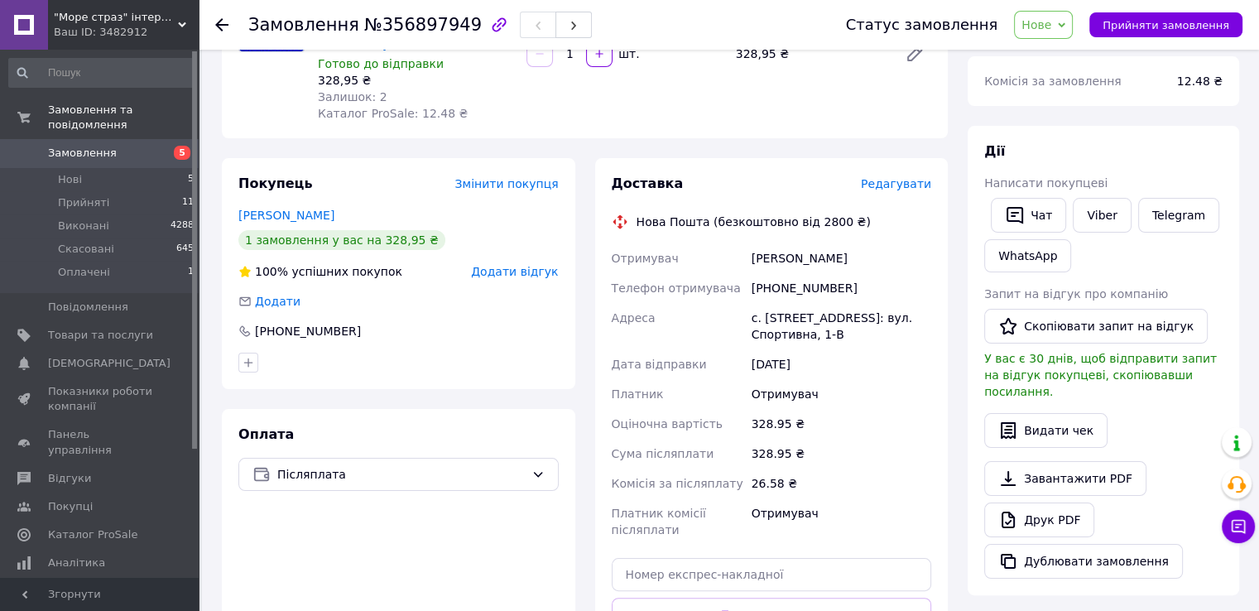
scroll to position [166, 0]
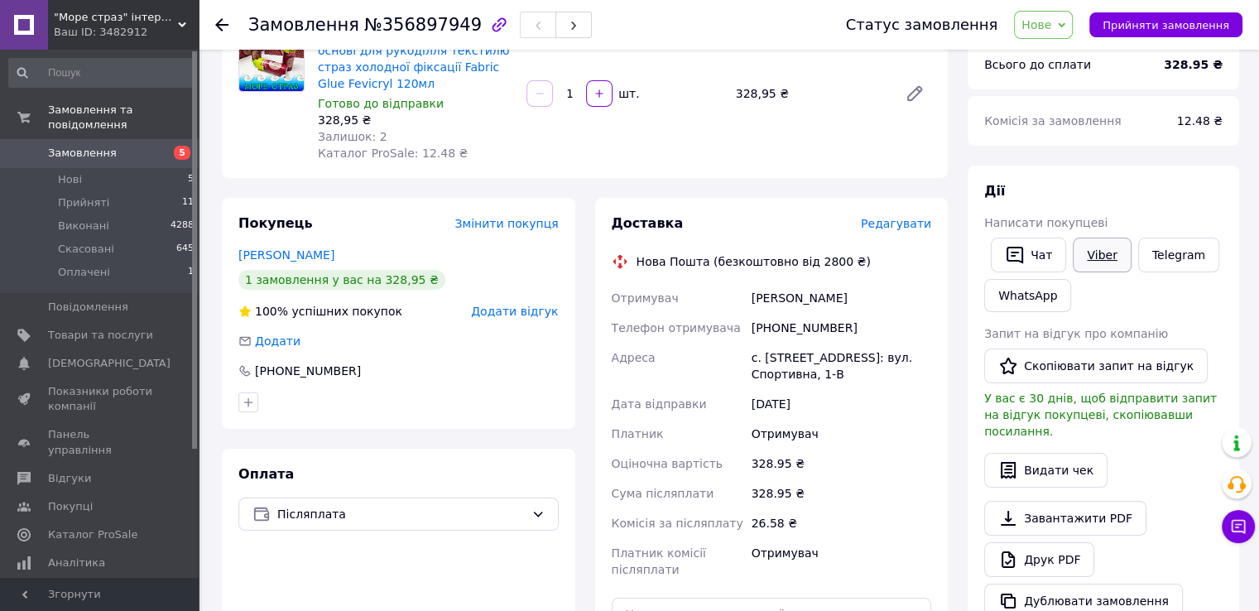
click at [1099, 256] on link "Viber" at bounding box center [1102, 255] width 58 height 35
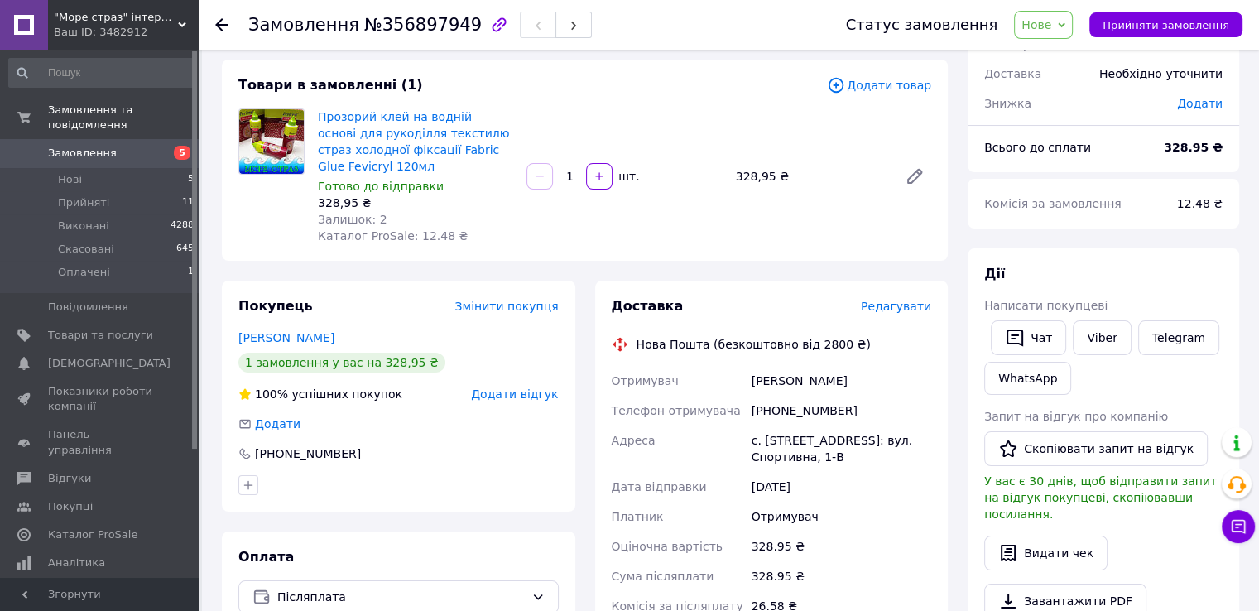
scroll to position [0, 0]
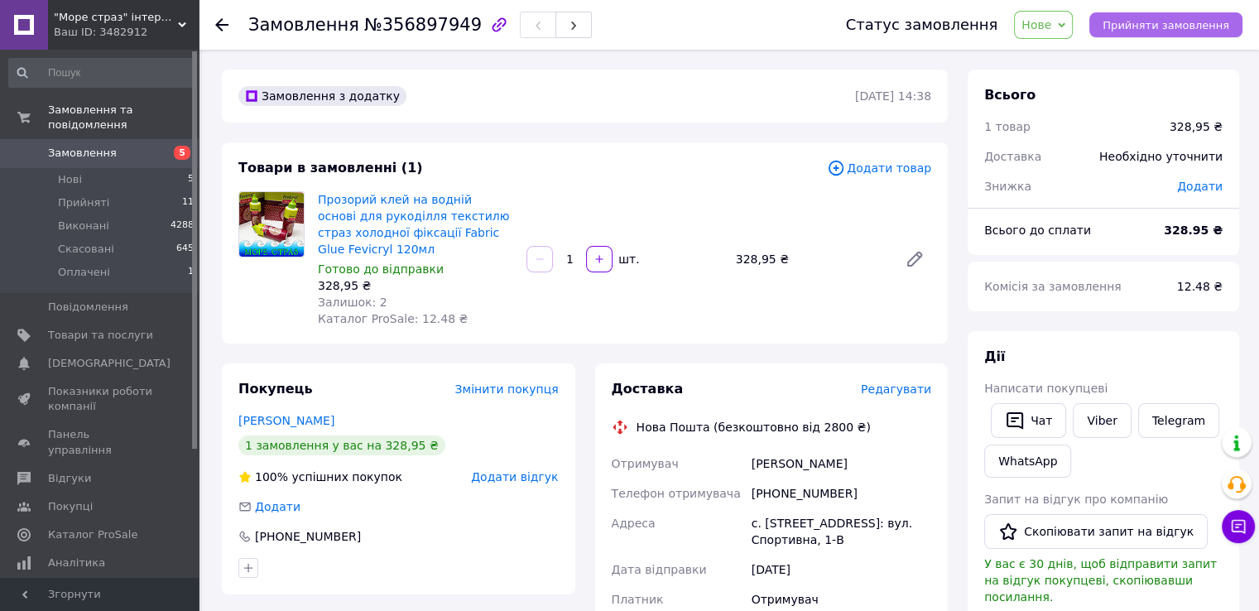
click at [1207, 21] on span "Прийняти замовлення" at bounding box center [1165, 25] width 127 height 12
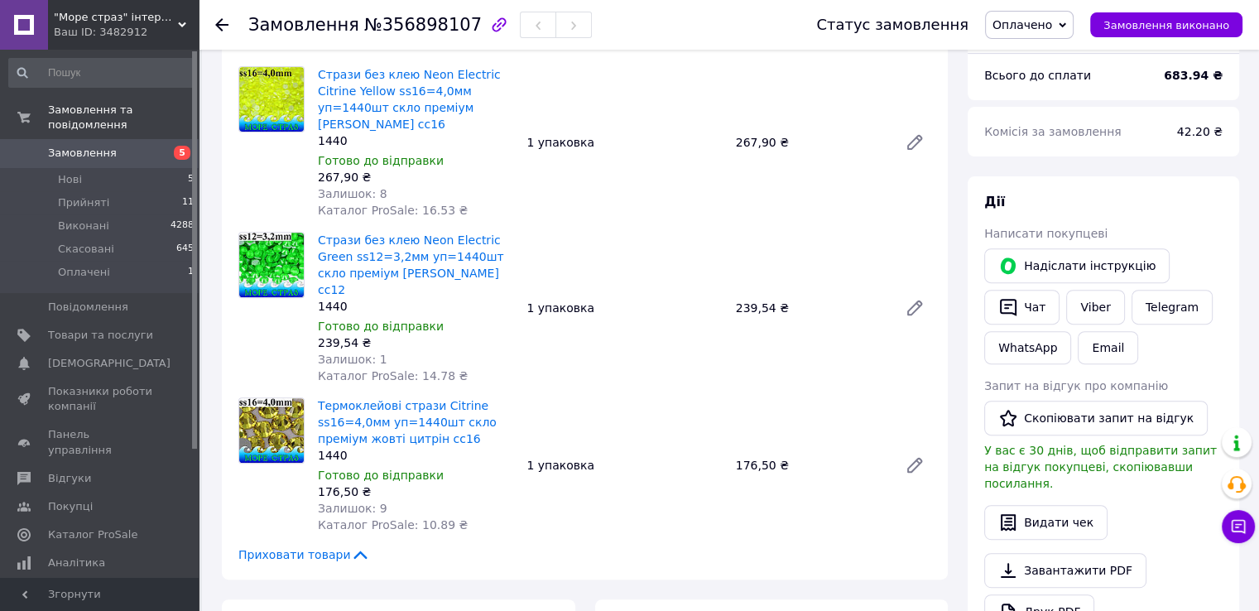
scroll to position [497, 0]
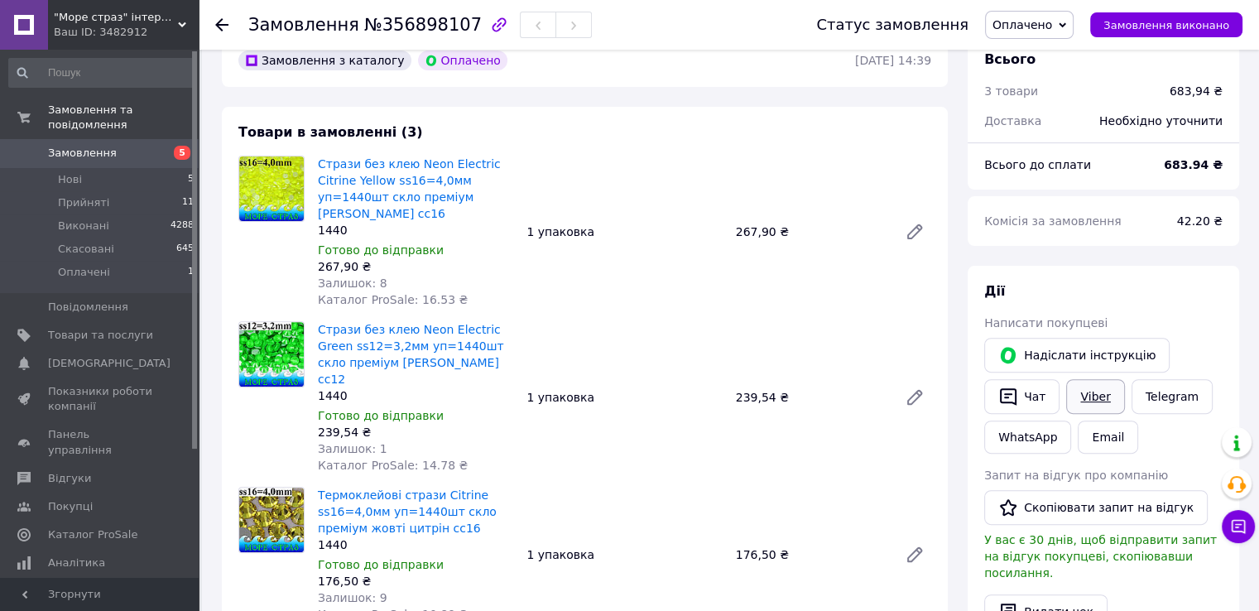
click at [1097, 389] on link "Viber" at bounding box center [1095, 396] width 58 height 35
click at [1102, 401] on link "Viber" at bounding box center [1095, 396] width 58 height 35
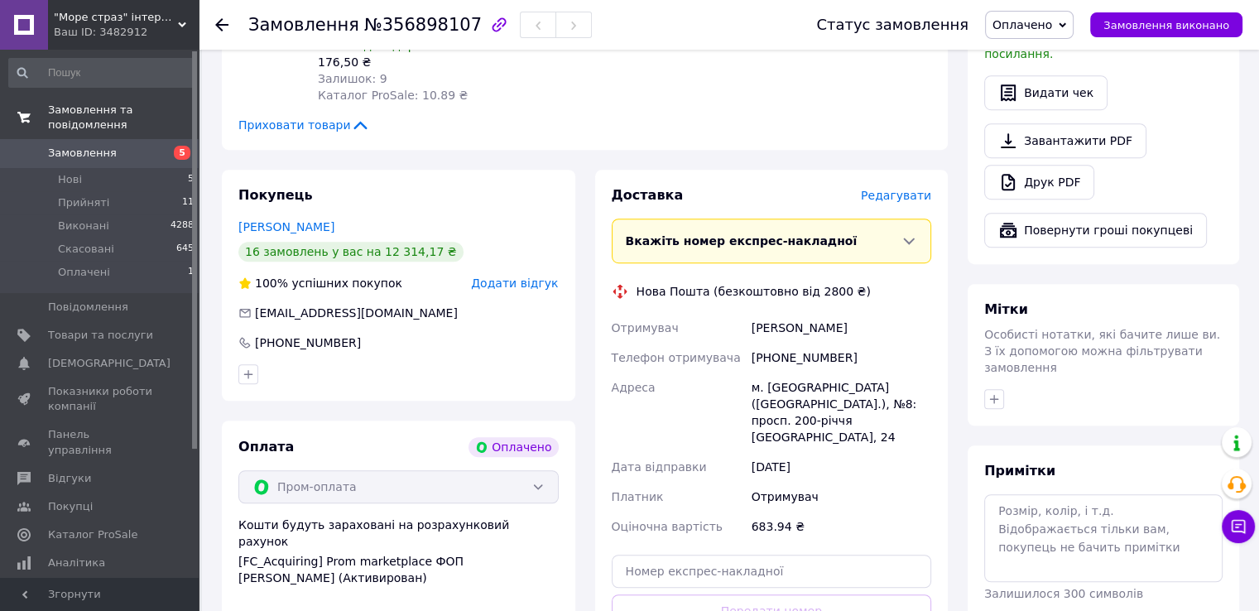
scroll to position [877, 0]
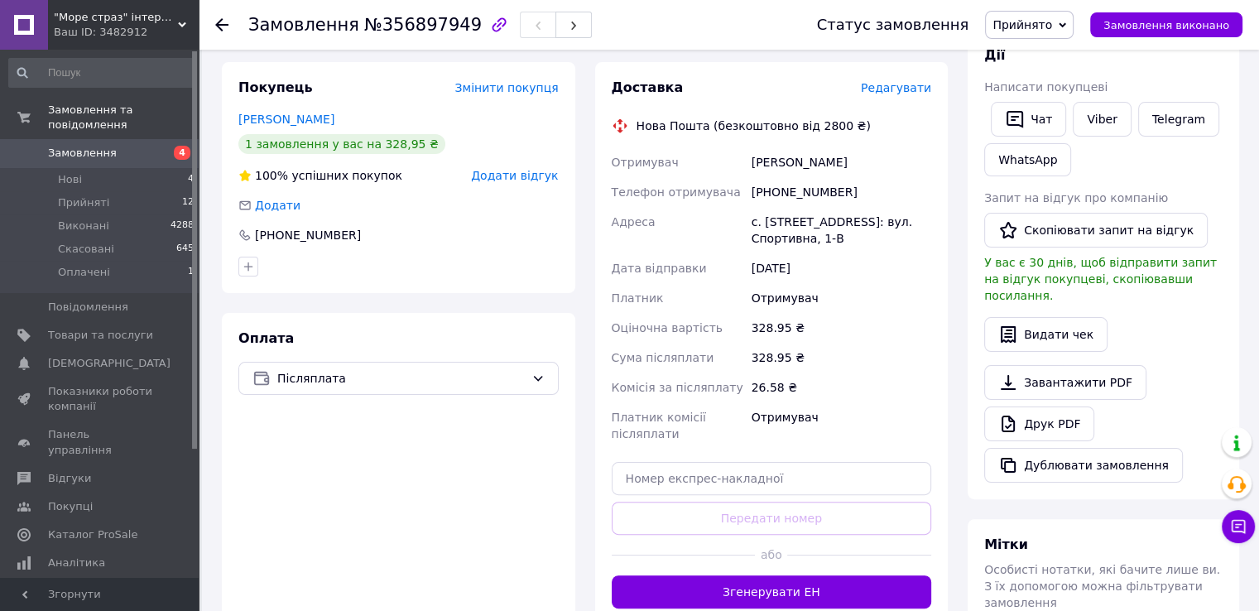
scroll to position [331, 0]
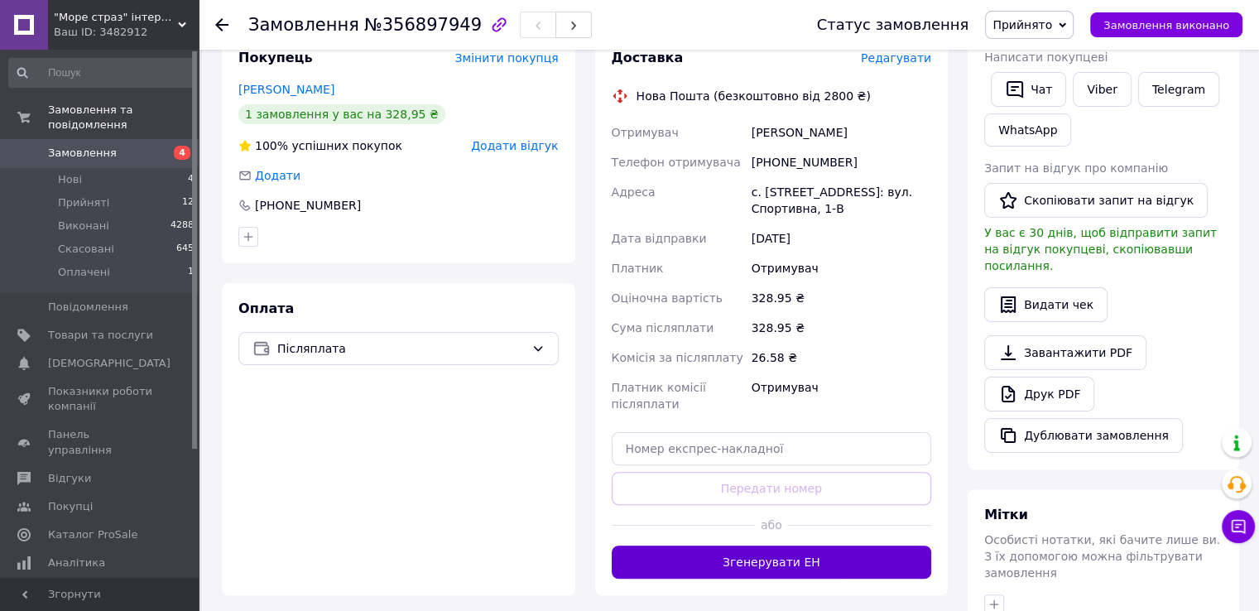
click at [725, 545] on button "Згенерувати ЕН" at bounding box center [772, 561] width 320 height 33
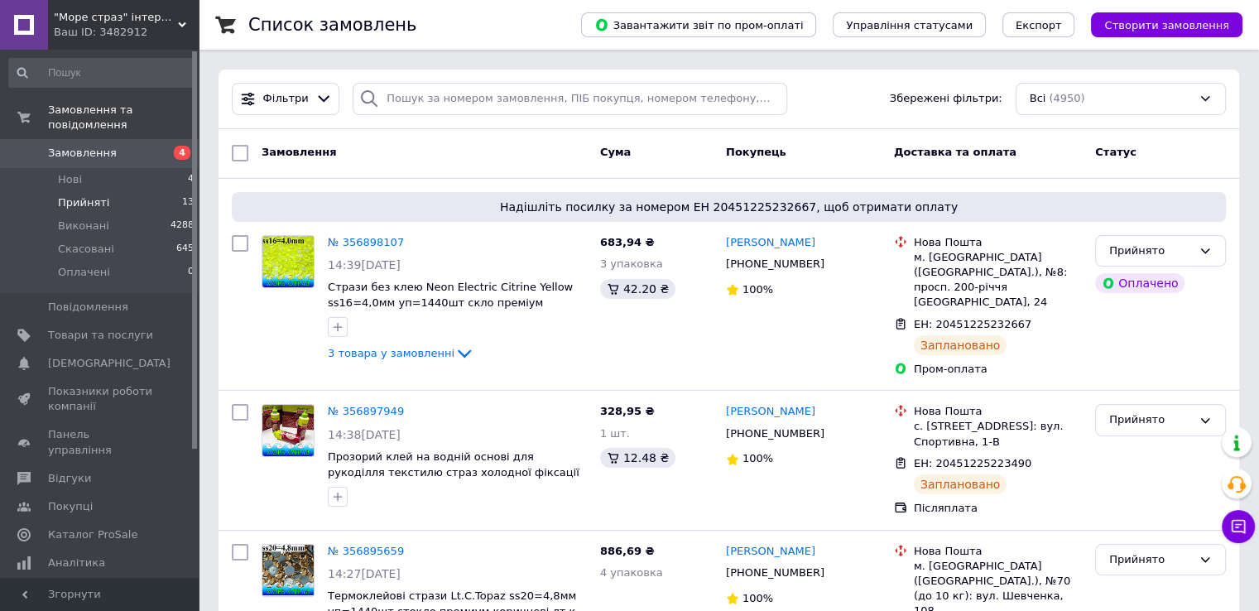
click at [82, 195] on span "Прийняті" at bounding box center [83, 202] width 51 height 15
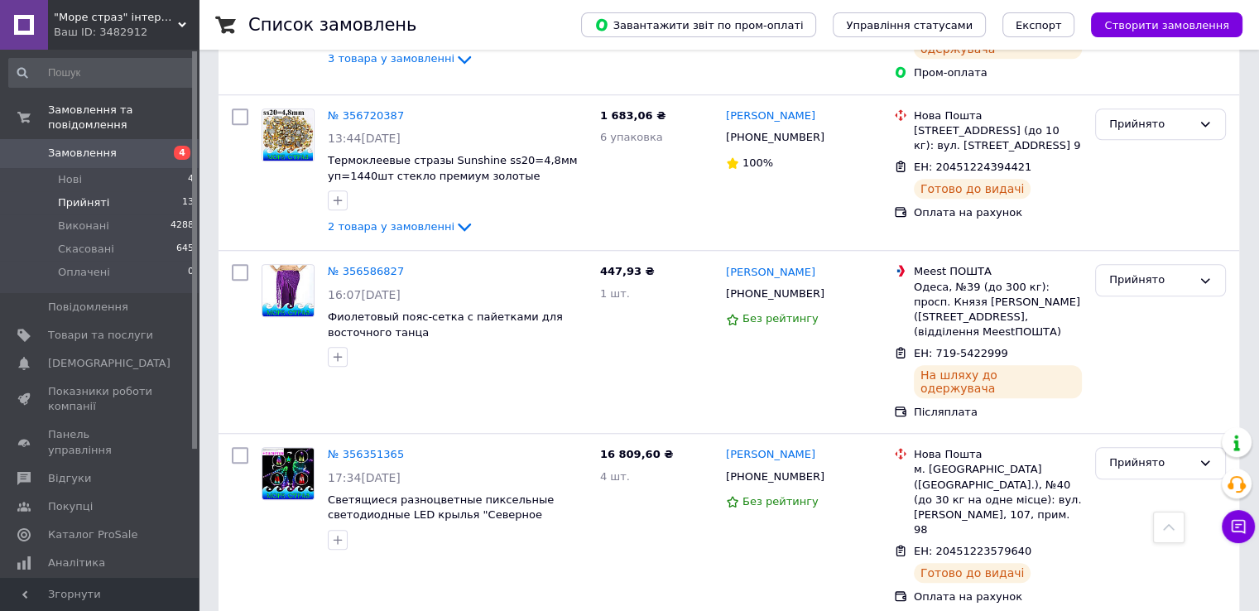
scroll to position [1709, 0]
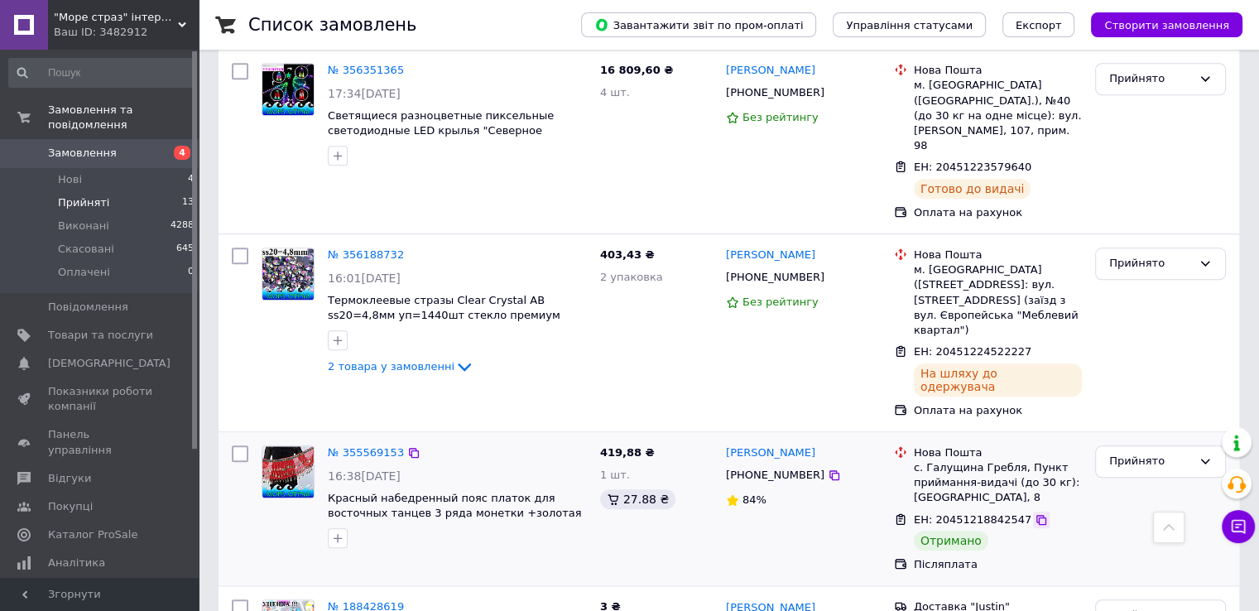
click at [1035, 513] on icon at bounding box center [1041, 519] width 13 height 13
click at [1200, 454] on icon at bounding box center [1204, 460] width 13 height 13
click at [1116, 481] on li "Виконано" at bounding box center [1160, 496] width 129 height 31
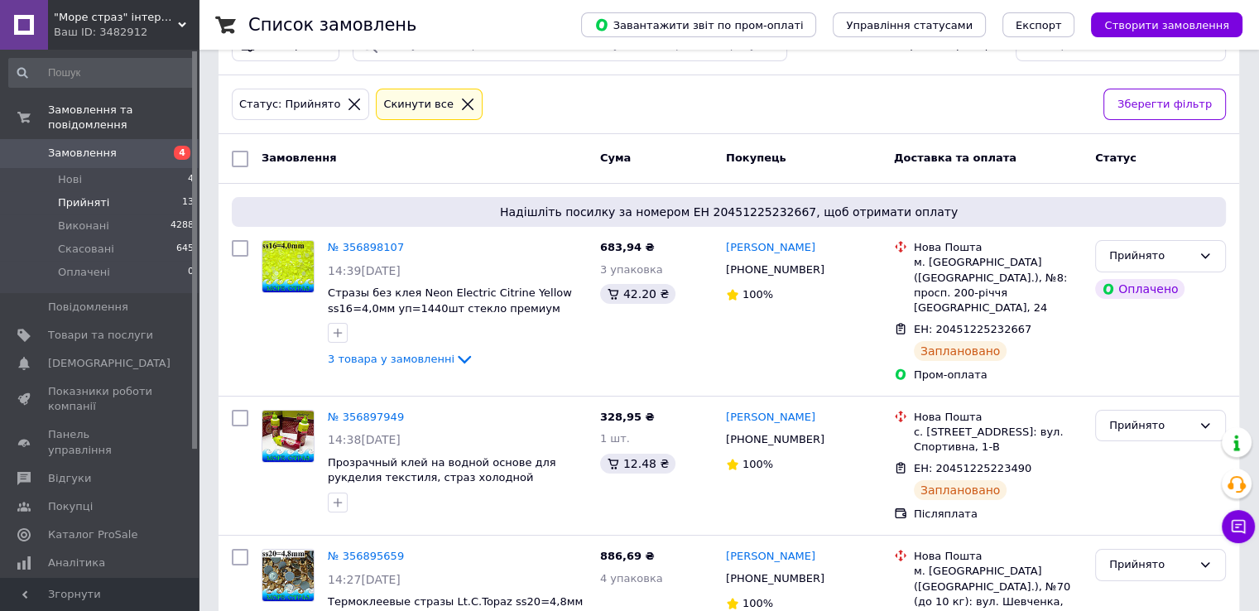
scroll to position [0, 0]
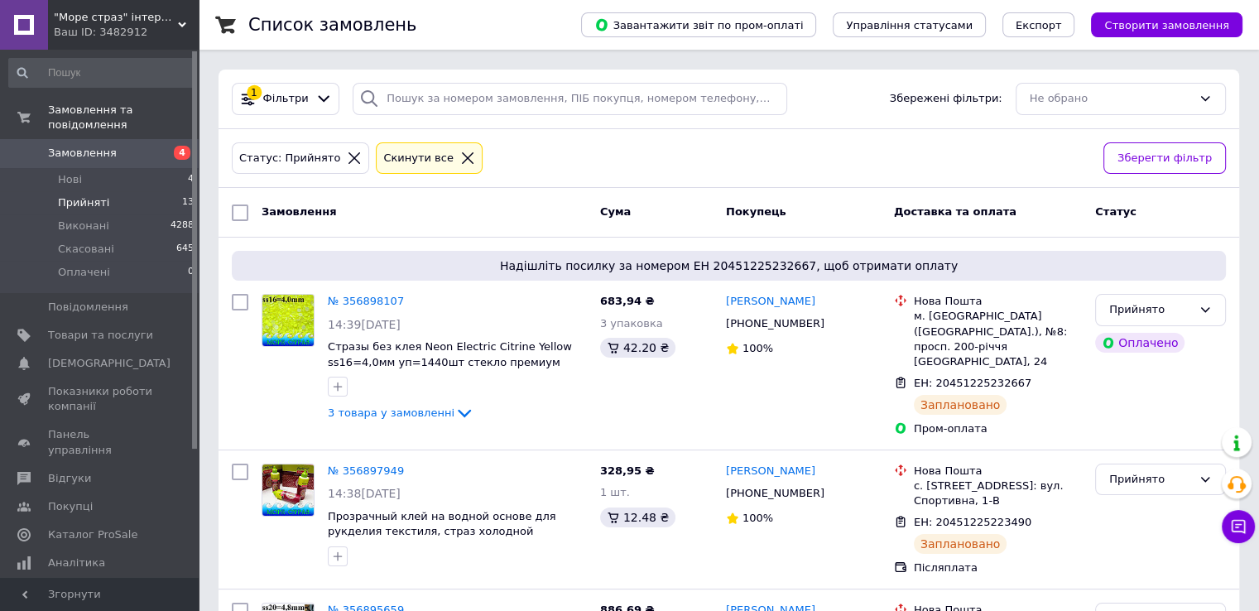
click at [460, 153] on icon at bounding box center [467, 158] width 15 height 15
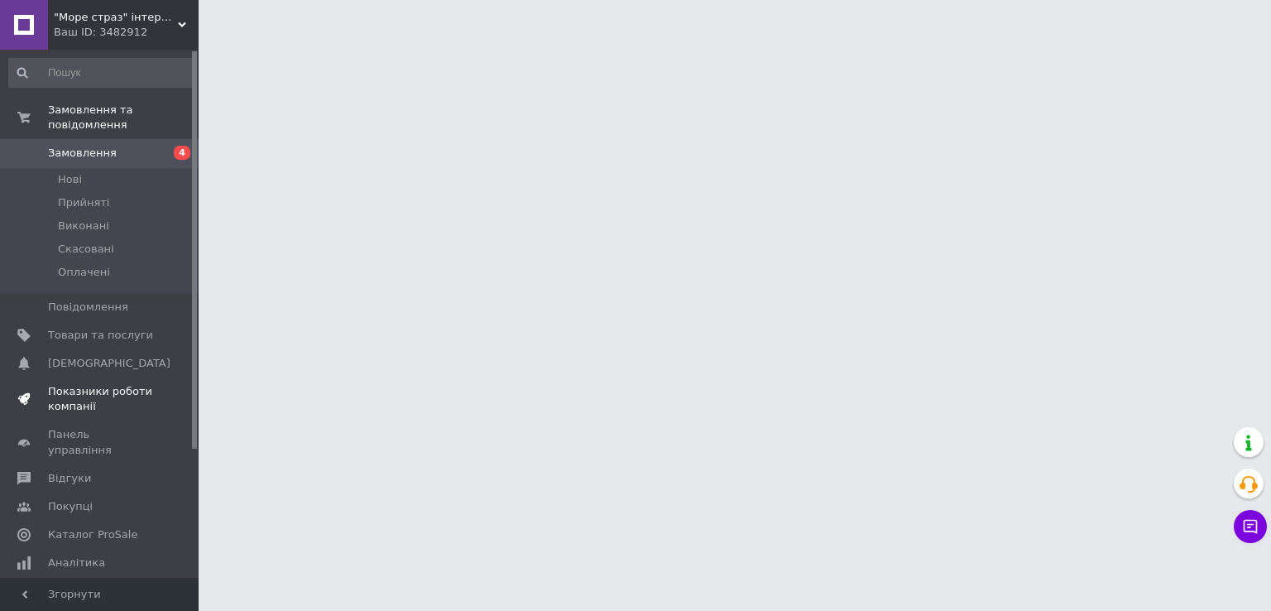
click at [109, 384] on span "Показники роботи компанії" at bounding box center [100, 399] width 105 height 30
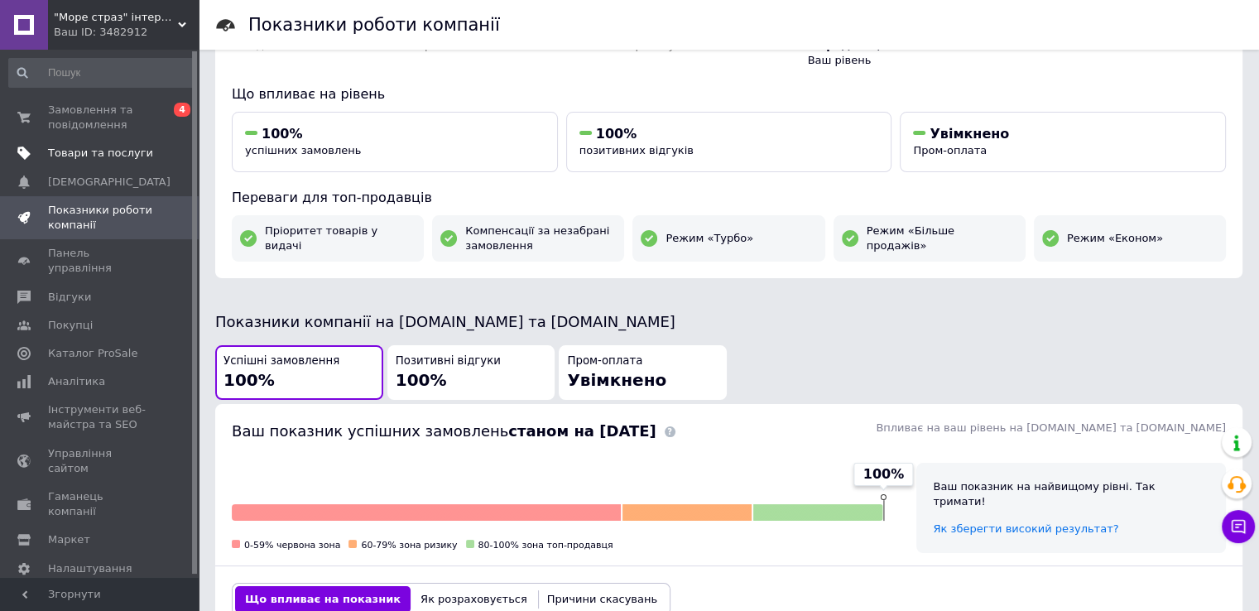
scroll to position [26, 0]
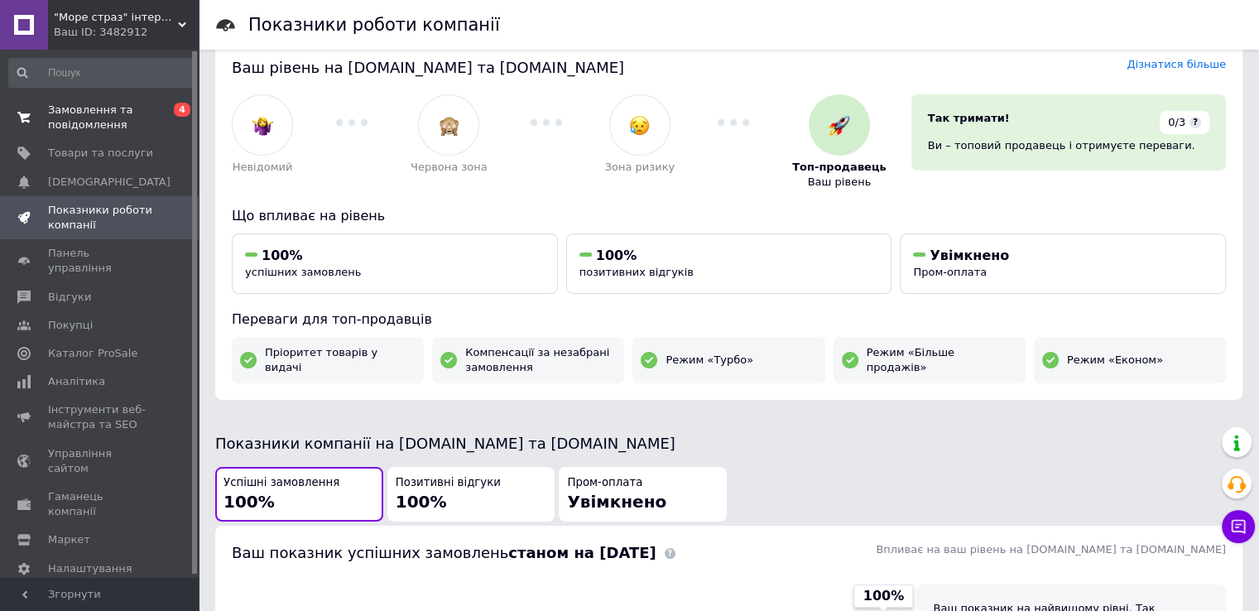
click at [88, 121] on span "Замовлення та повідомлення" at bounding box center [100, 118] width 105 height 30
